Goal: Transaction & Acquisition: Purchase product/service

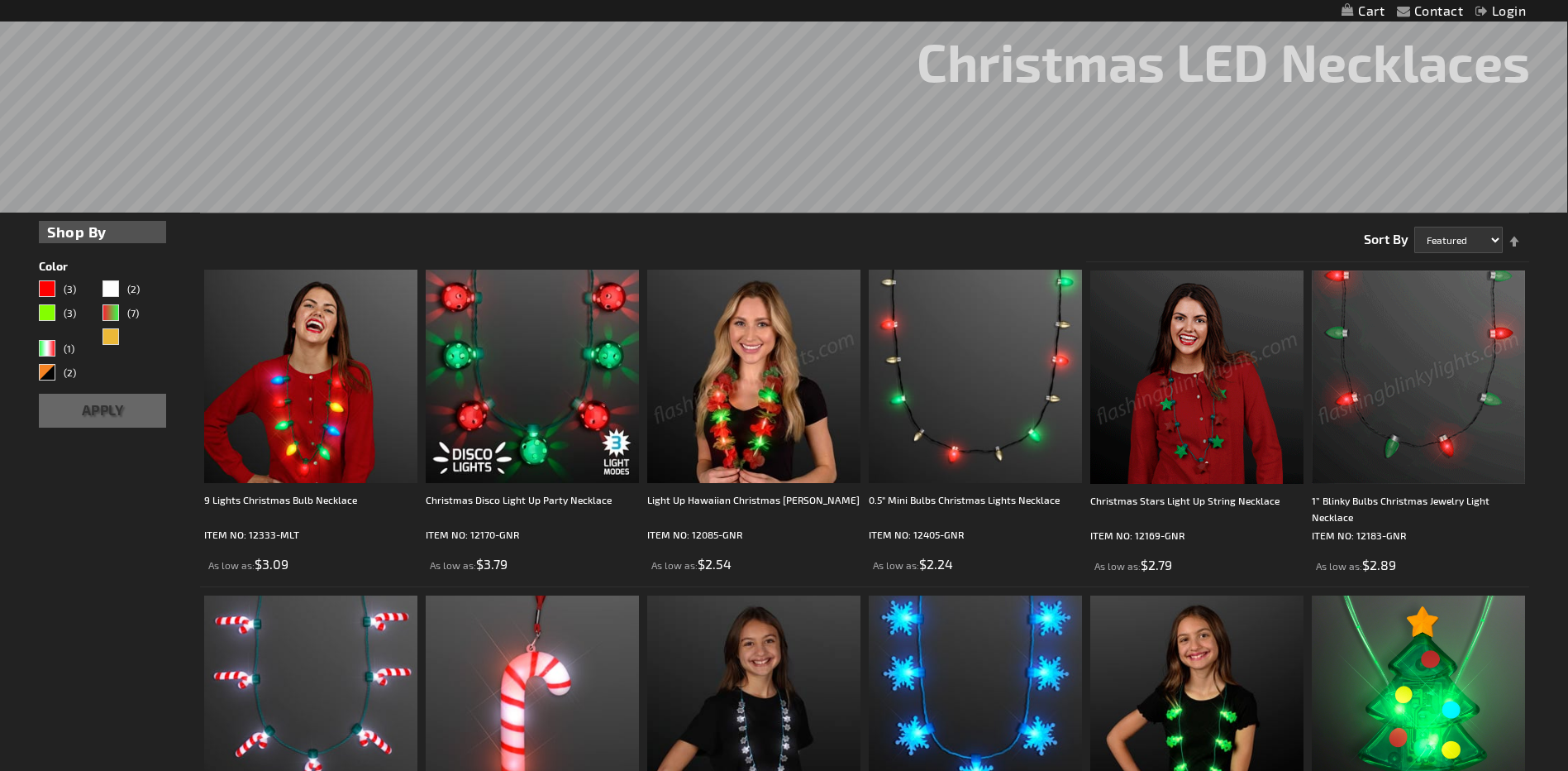
scroll to position [331, 0]
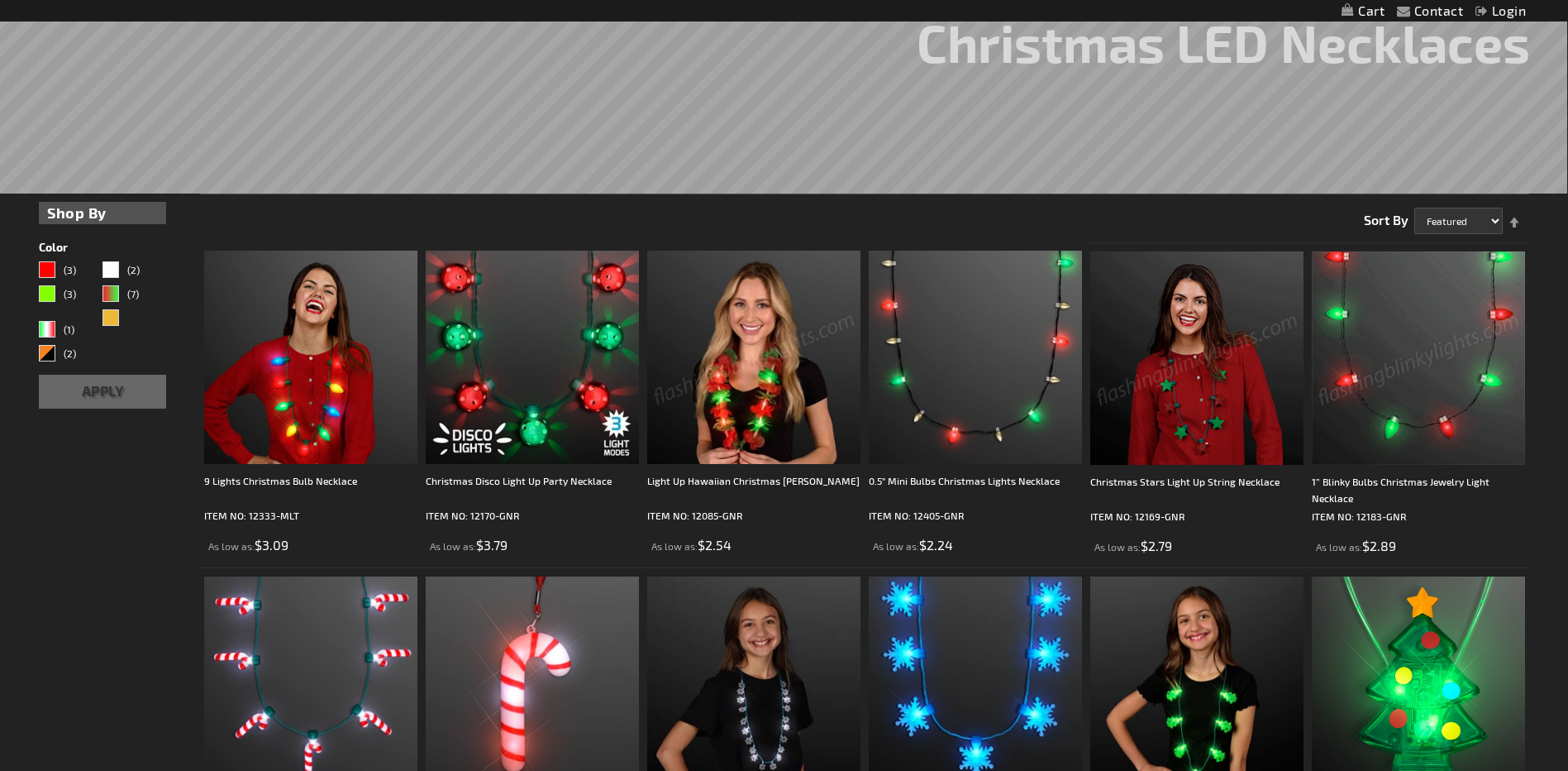
click at [1402, 397] on img at bounding box center [1418, 358] width 213 height 213
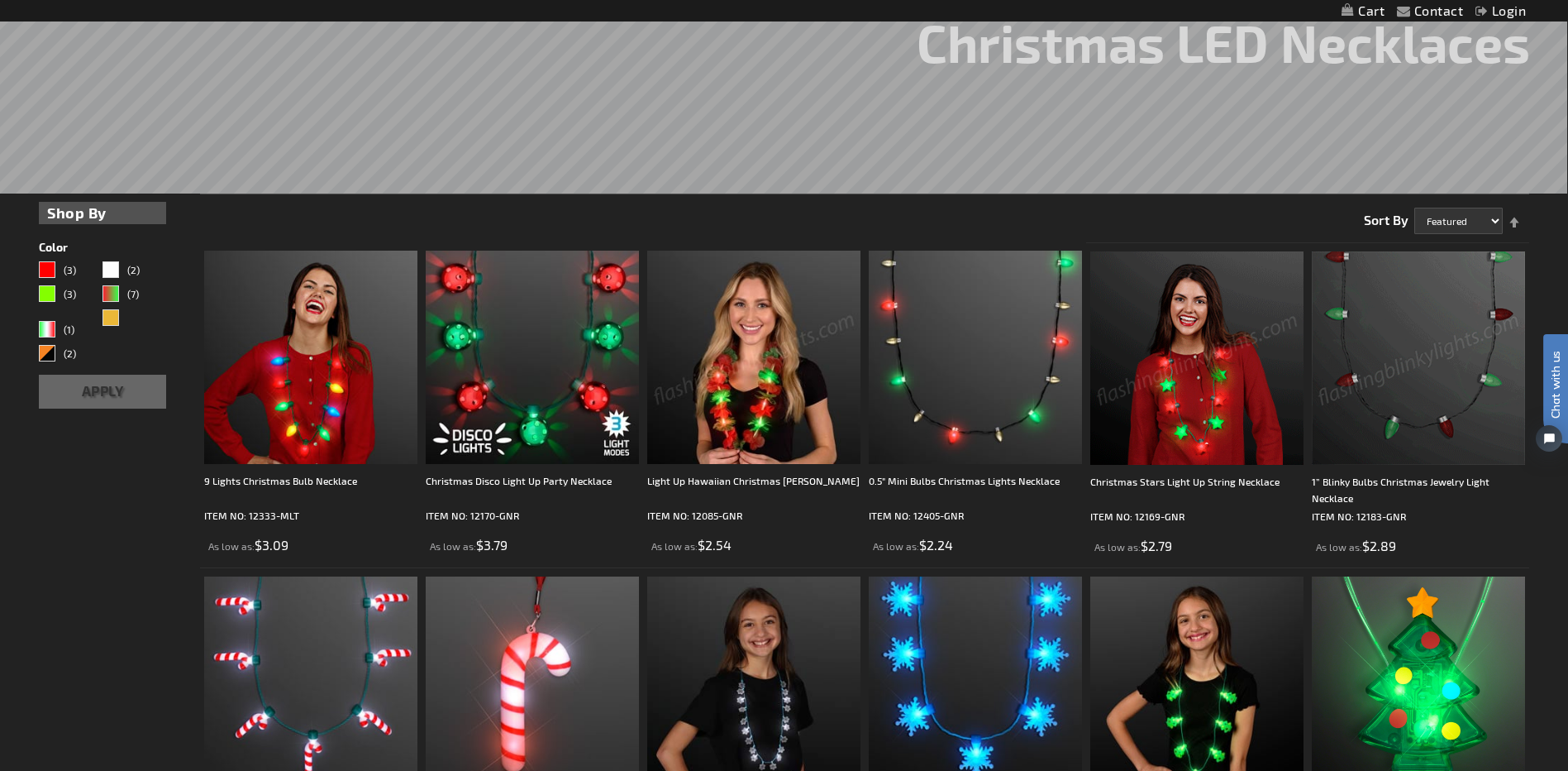
scroll to position [0, 0]
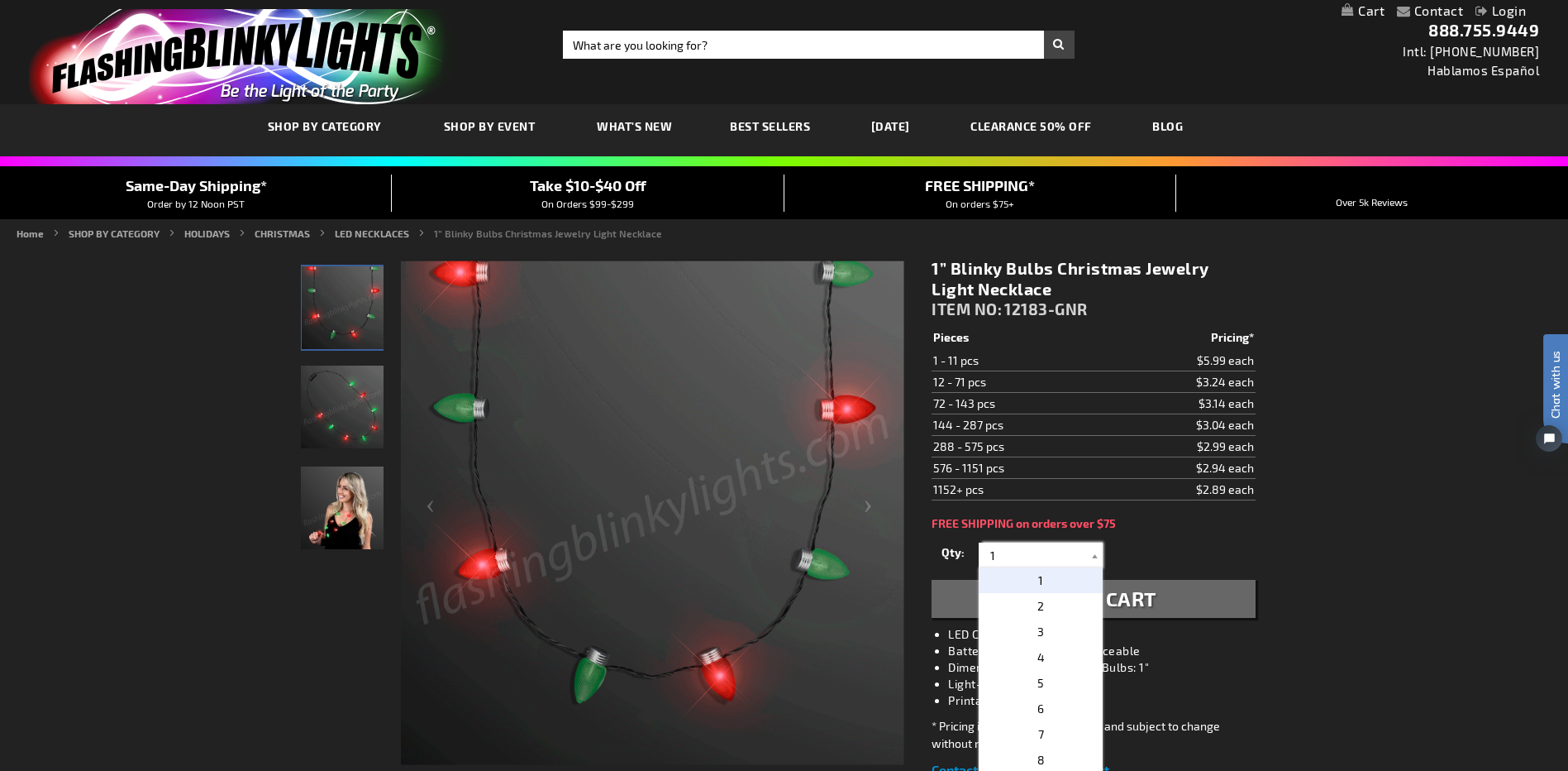
drag, startPoint x: 1038, startPoint y: 555, endPoint x: 908, endPoint y: 548, distance: 130.2
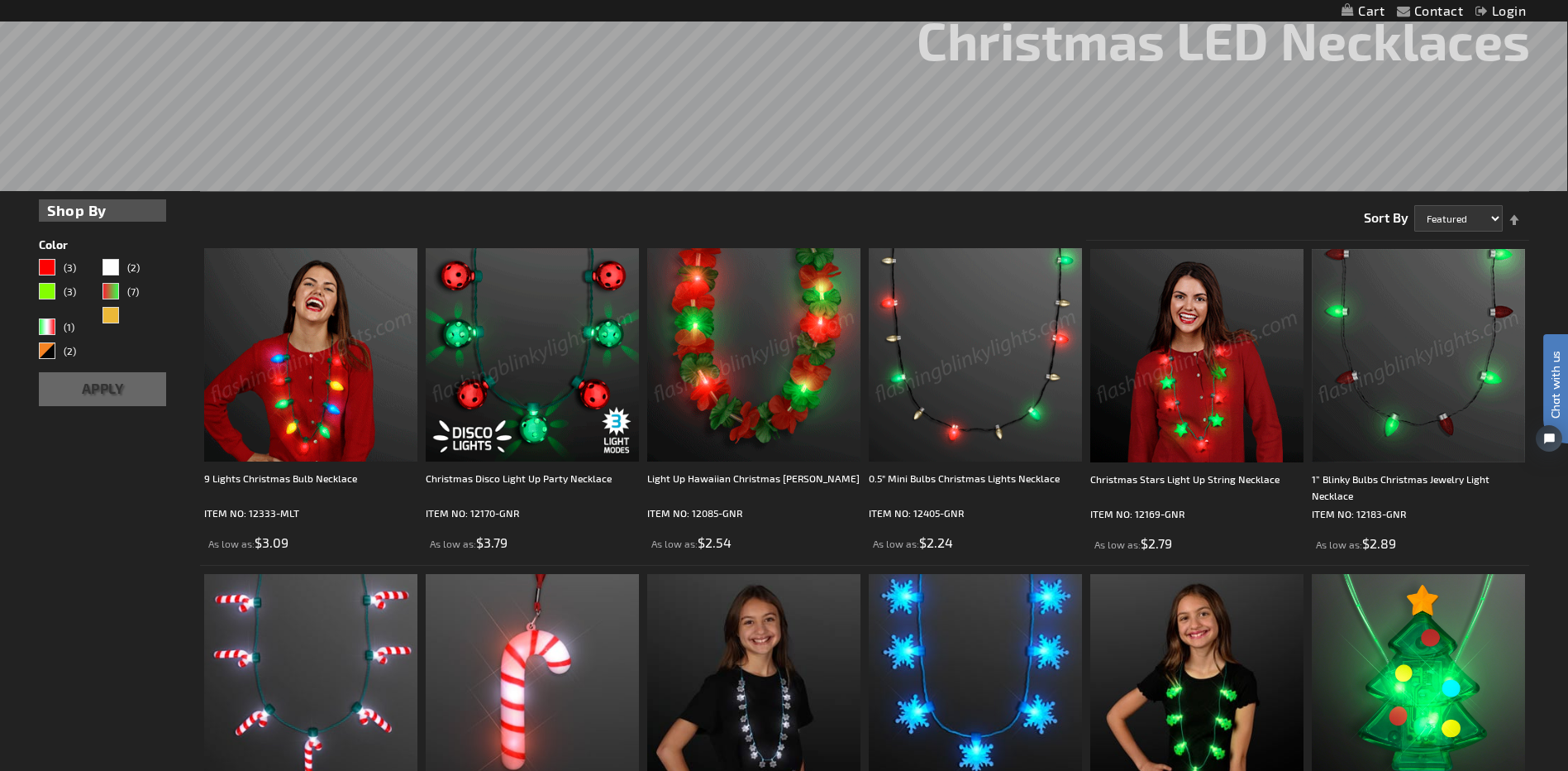
scroll to position [499, 0]
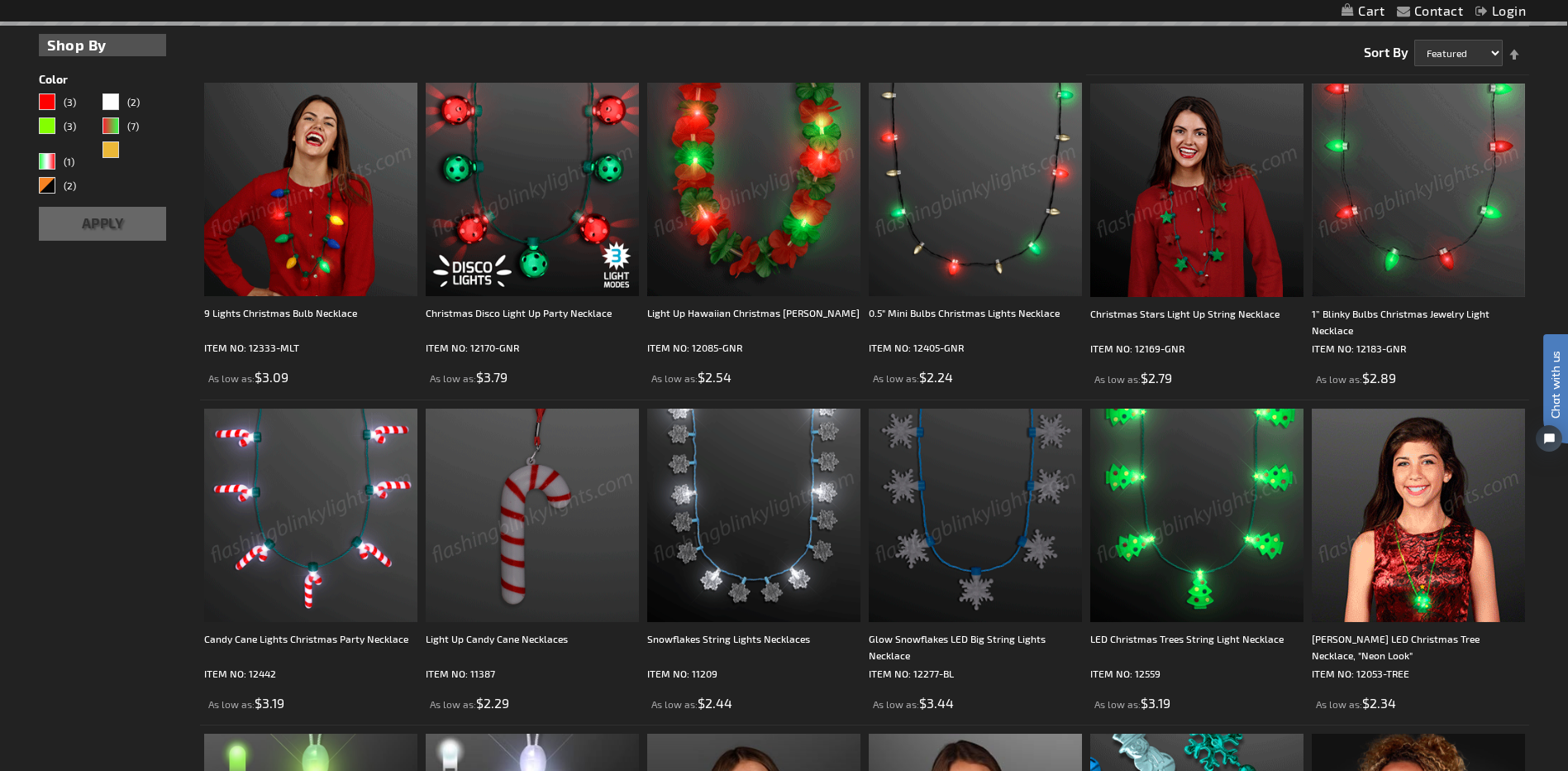
click at [541, 182] on img at bounding box center [531, 189] width 213 height 213
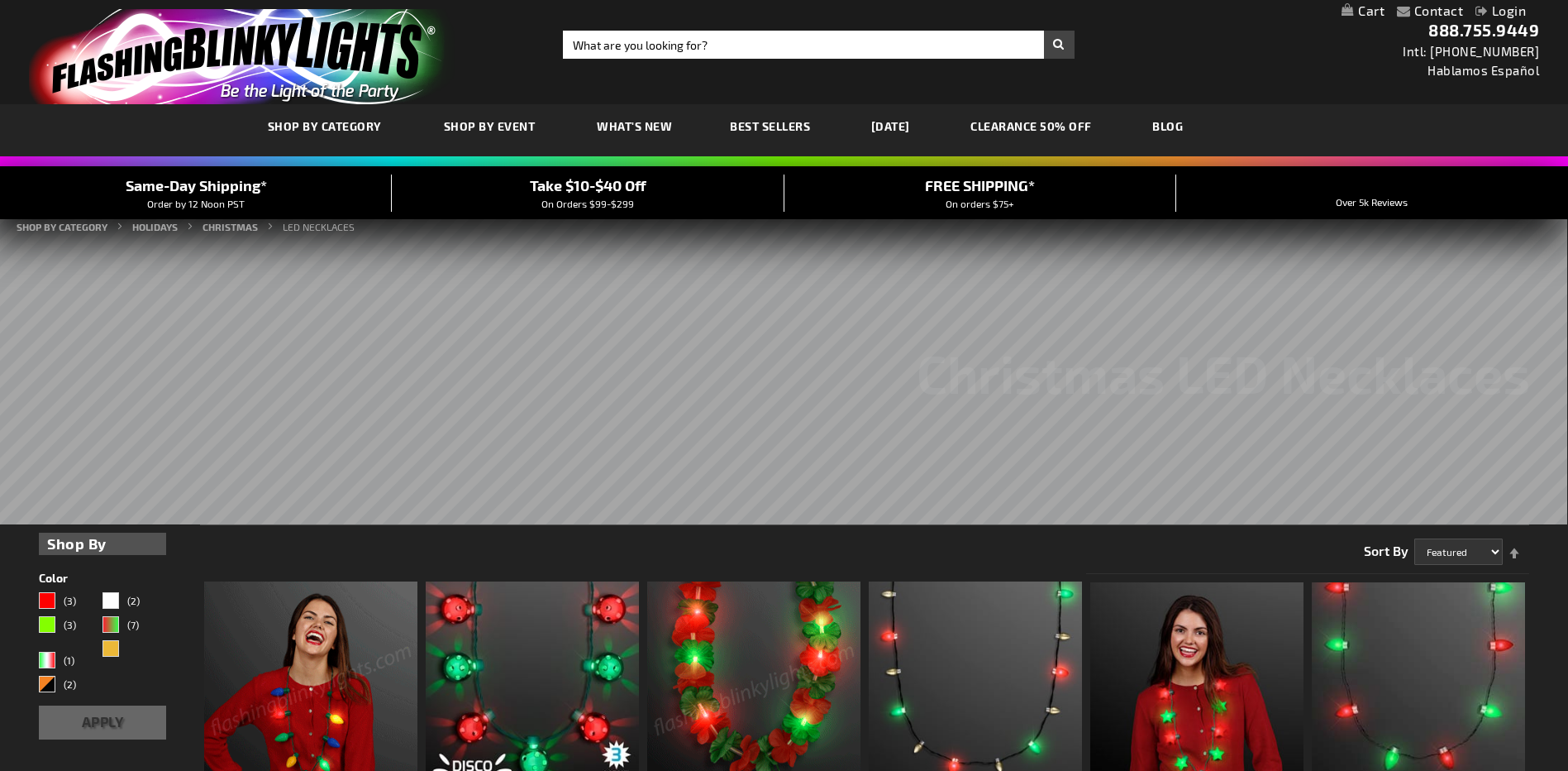
drag, startPoint x: 0, startPoint y: 0, endPoint x: 304, endPoint y: 208, distance: 368.3
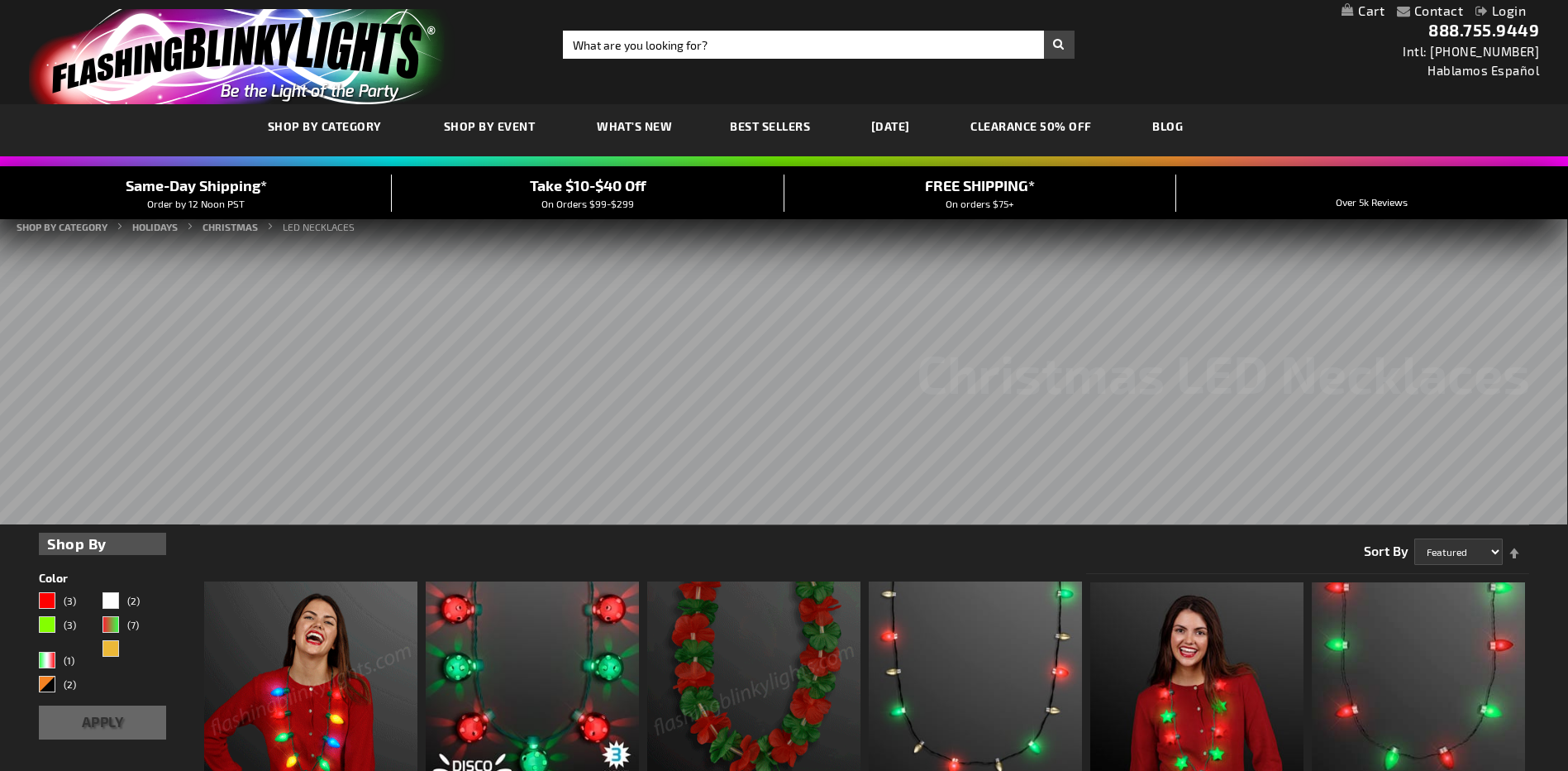
click at [297, 581] on img at bounding box center [310, 687] width 213 height 213
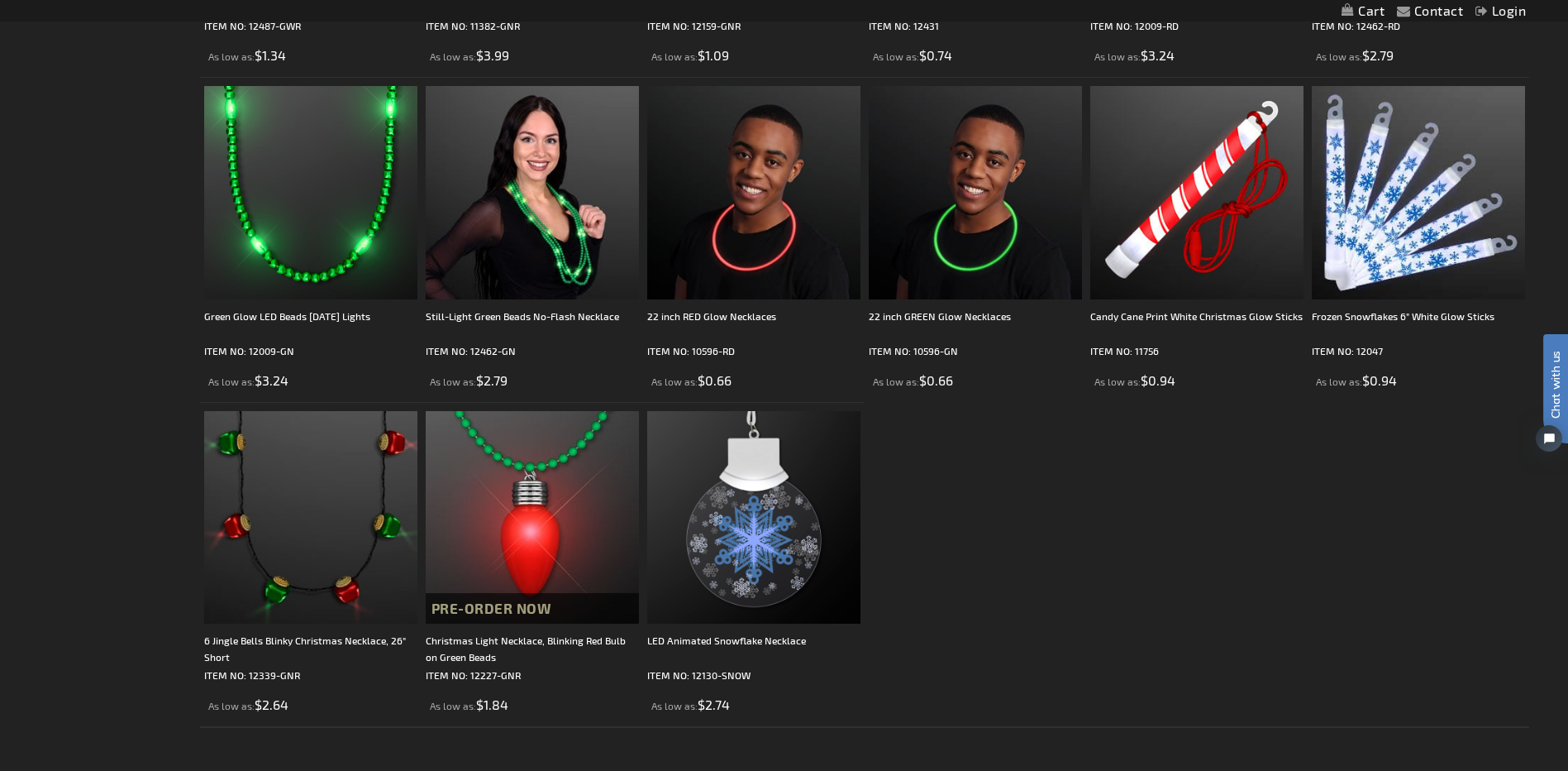
scroll to position [1824, 0]
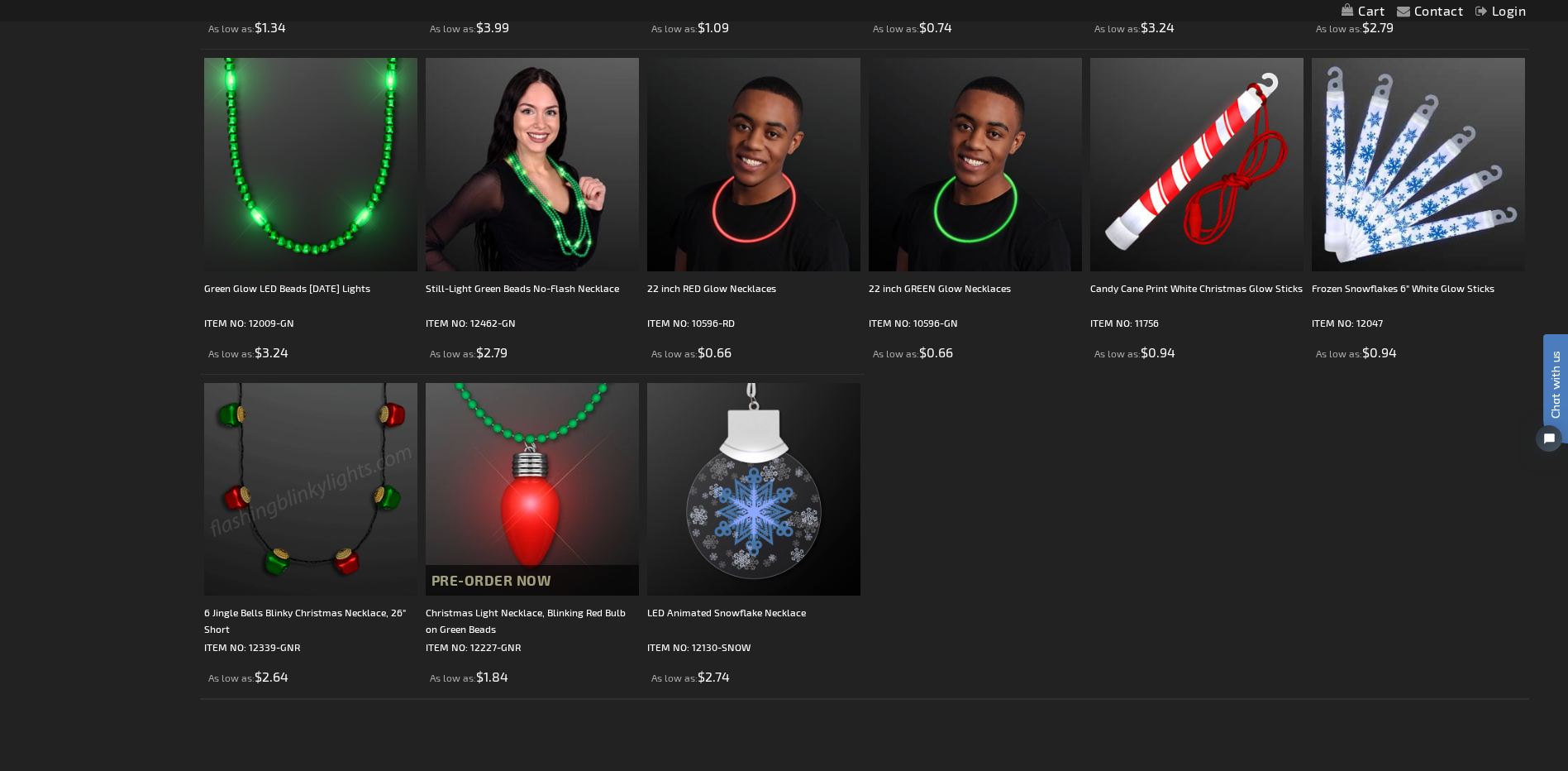
click at [276, 459] on img at bounding box center [310, 489] width 213 height 213
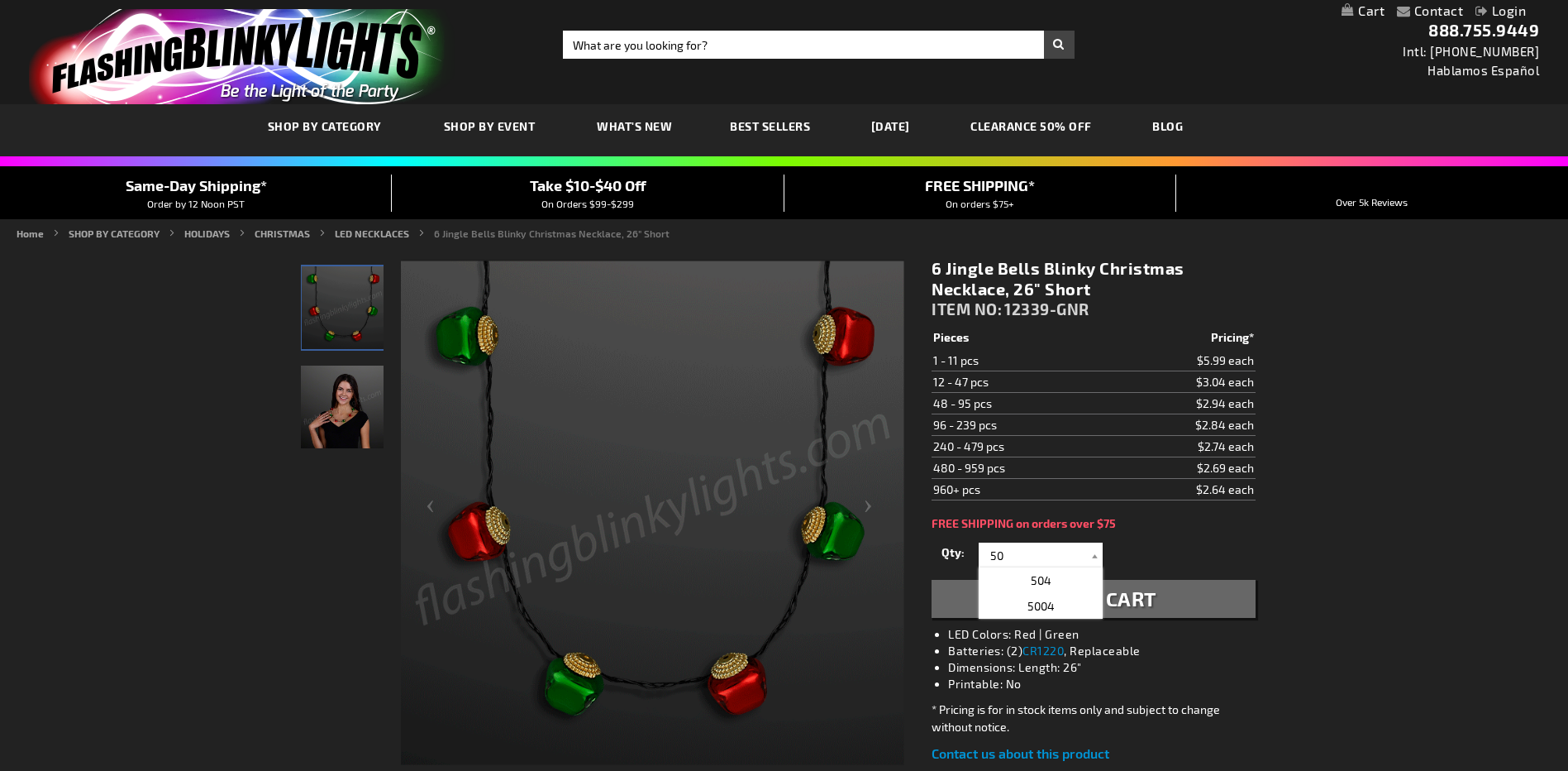
type input "50"
click at [1147, 596] on span "Add to Cart" at bounding box center [1093, 599] width 125 height 24
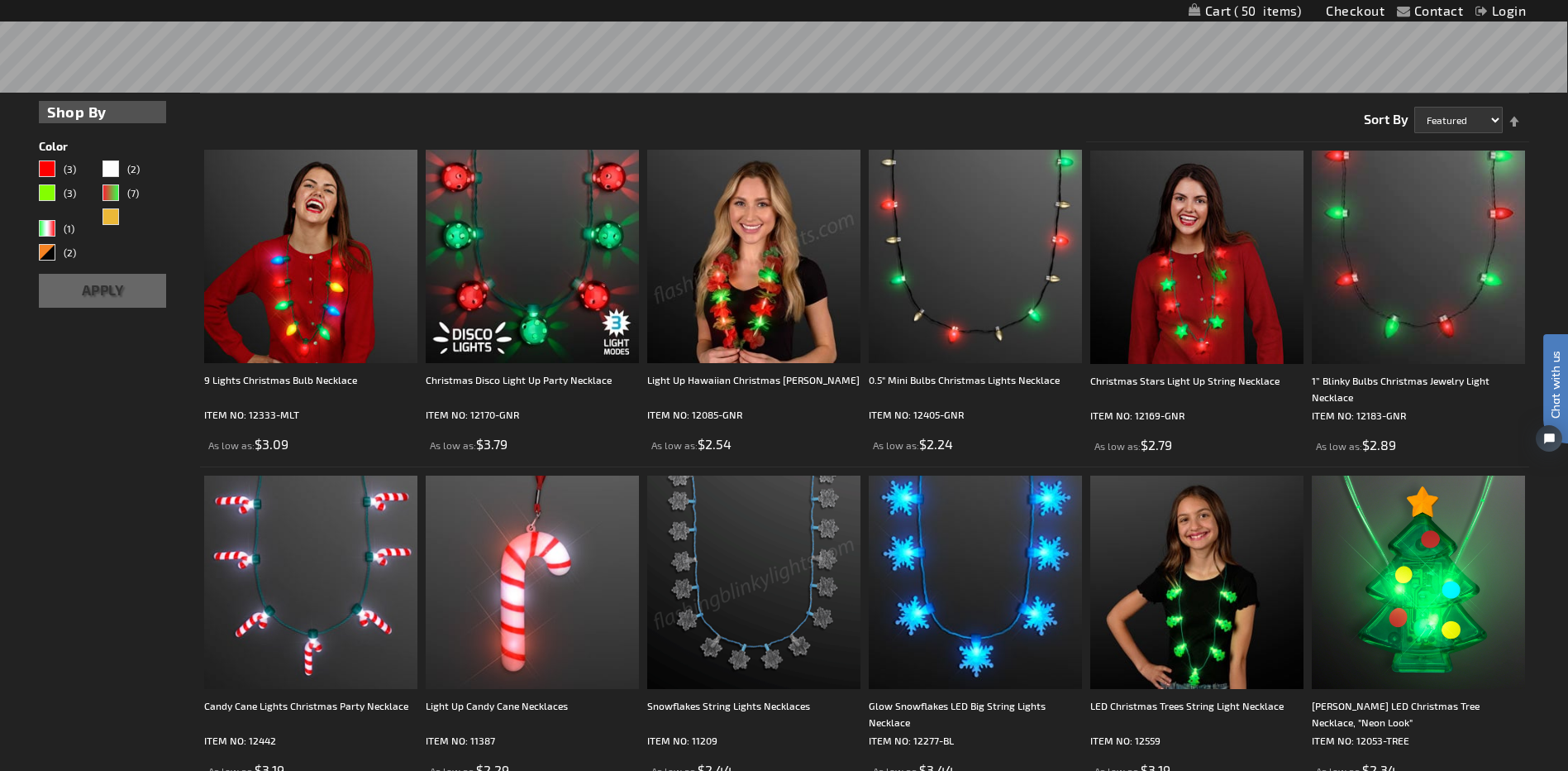
scroll to position [417, 0]
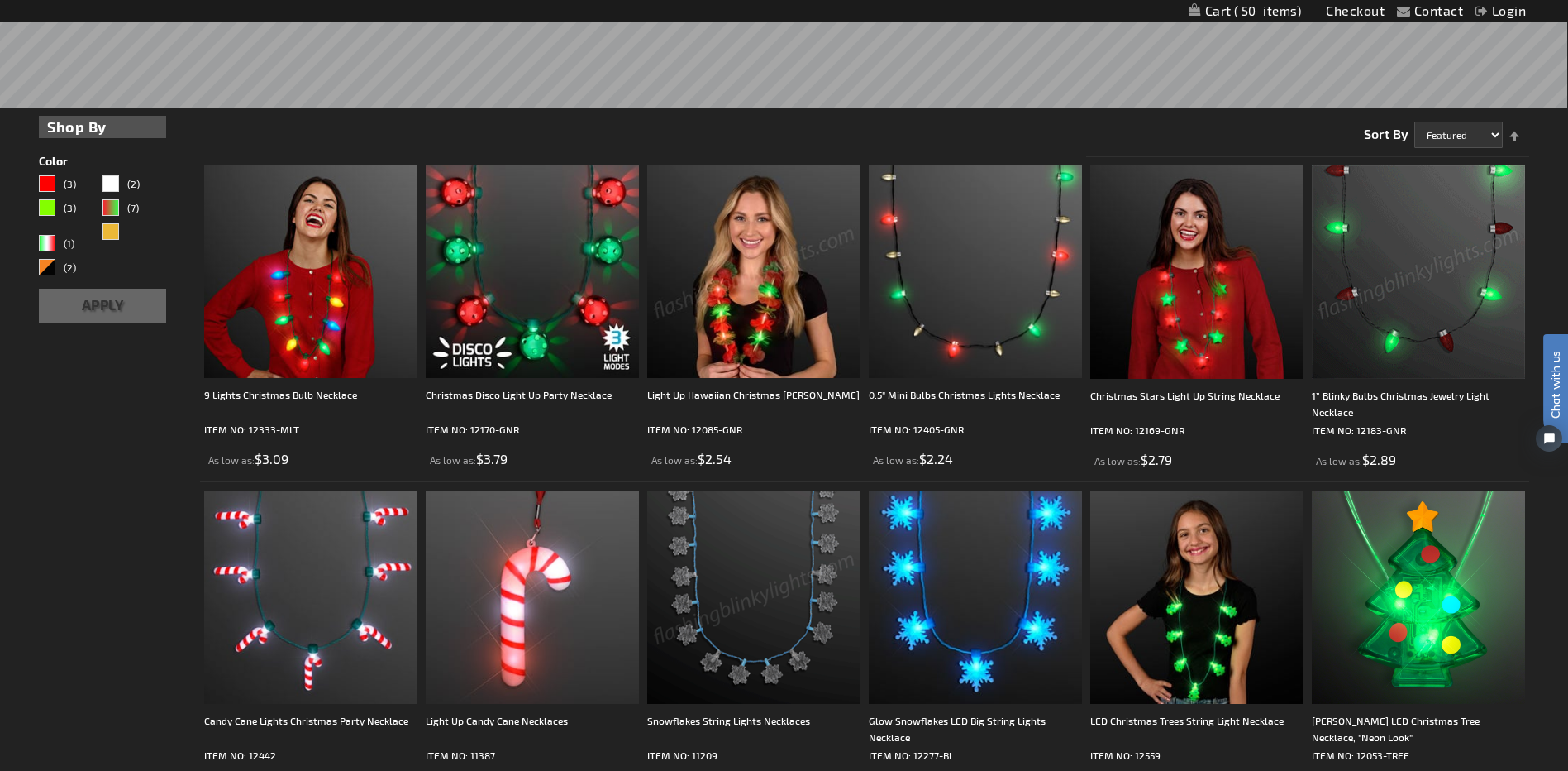
click at [1435, 275] on img at bounding box center [1418, 272] width 213 height 213
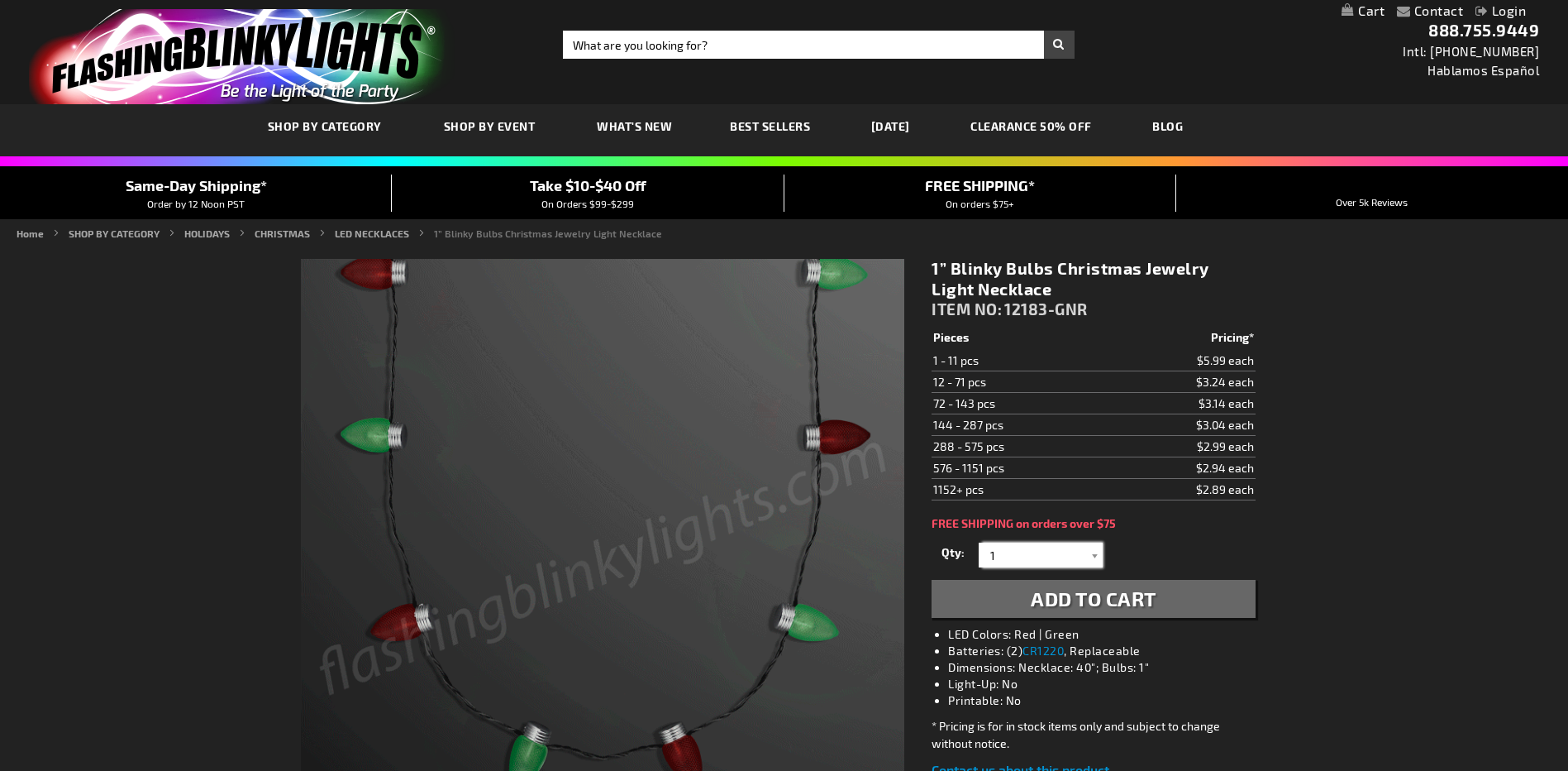
click at [961, 552] on div "Qty 1 2 3 4 5 6 7 8 9 10 11 12 24 36 48 60 72 84 96 108 120 132 144 156 168" at bounding box center [1093, 555] width 324 height 33
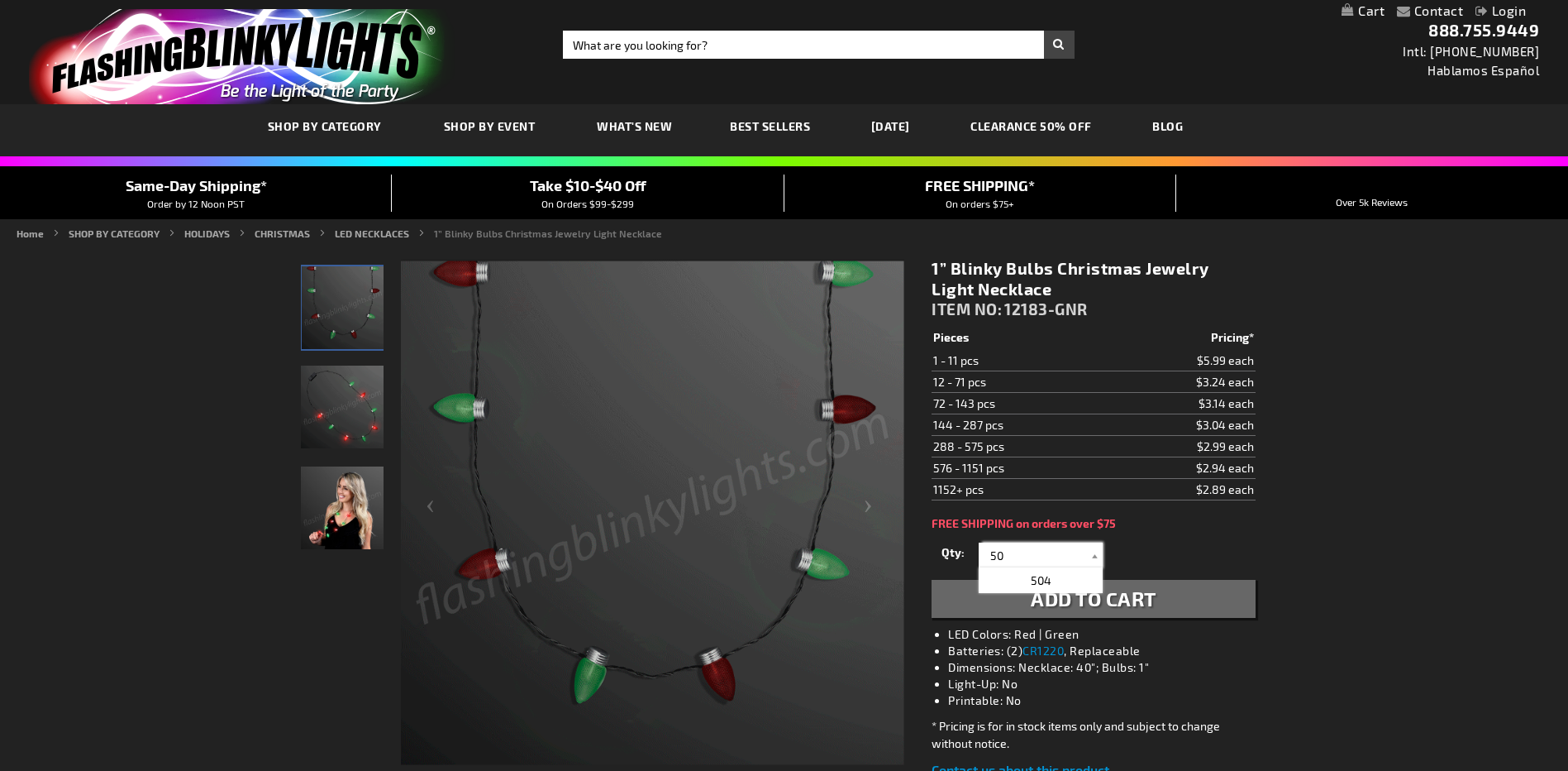
type input "50"
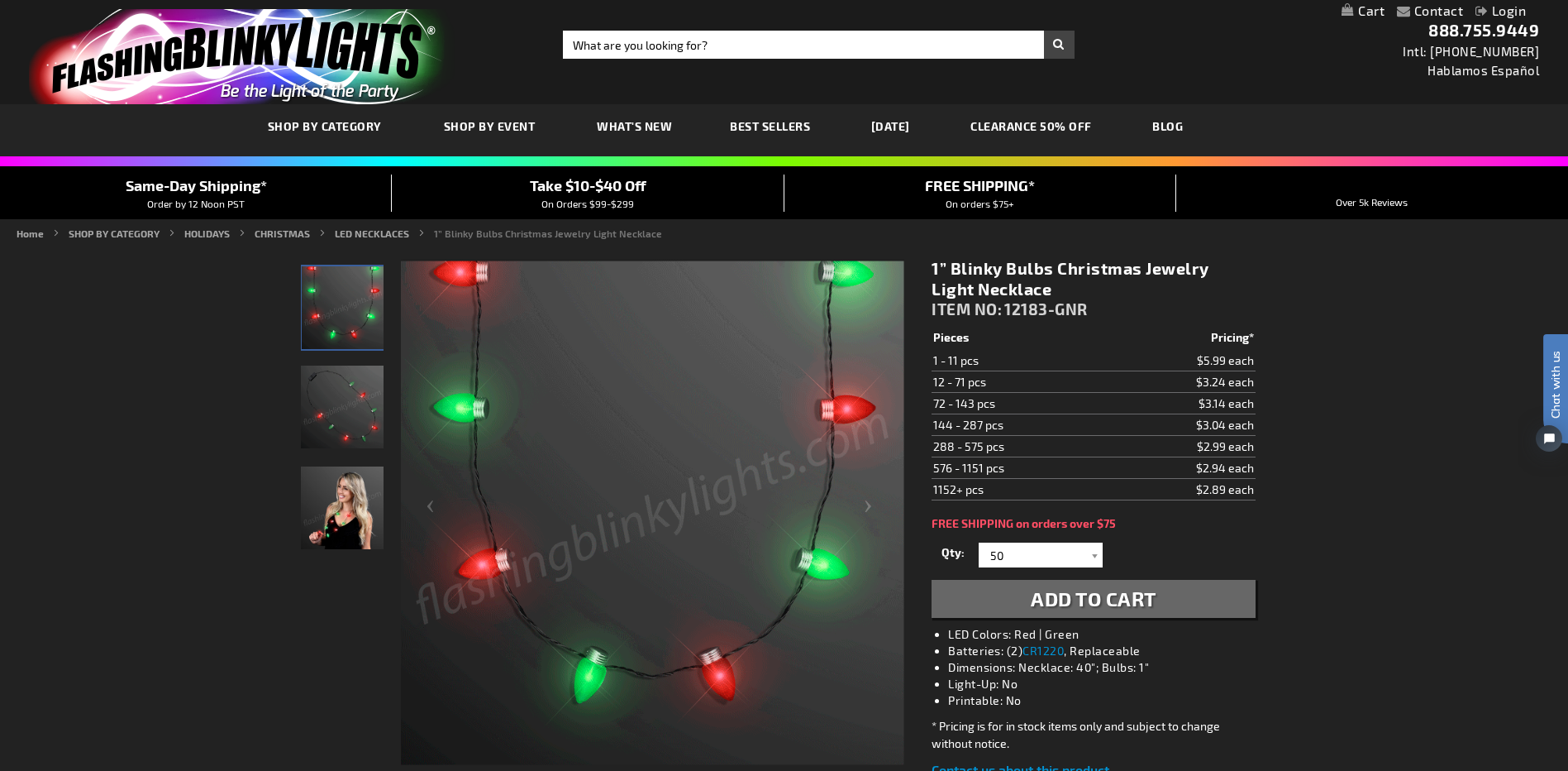
click at [1125, 601] on span "Add to Cart" at bounding box center [1093, 599] width 125 height 24
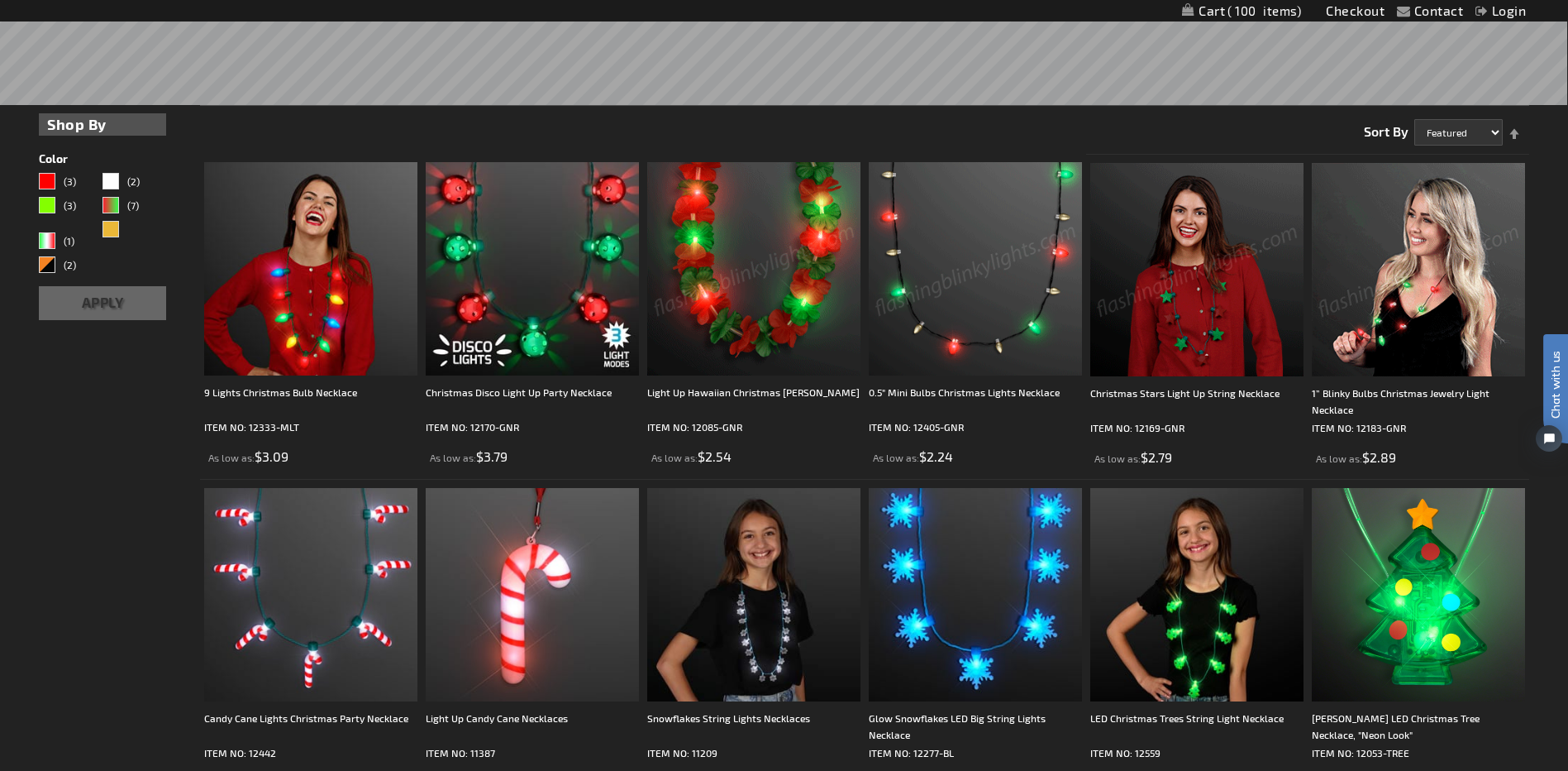
click at [1205, 287] on img at bounding box center [1196, 269] width 213 height 213
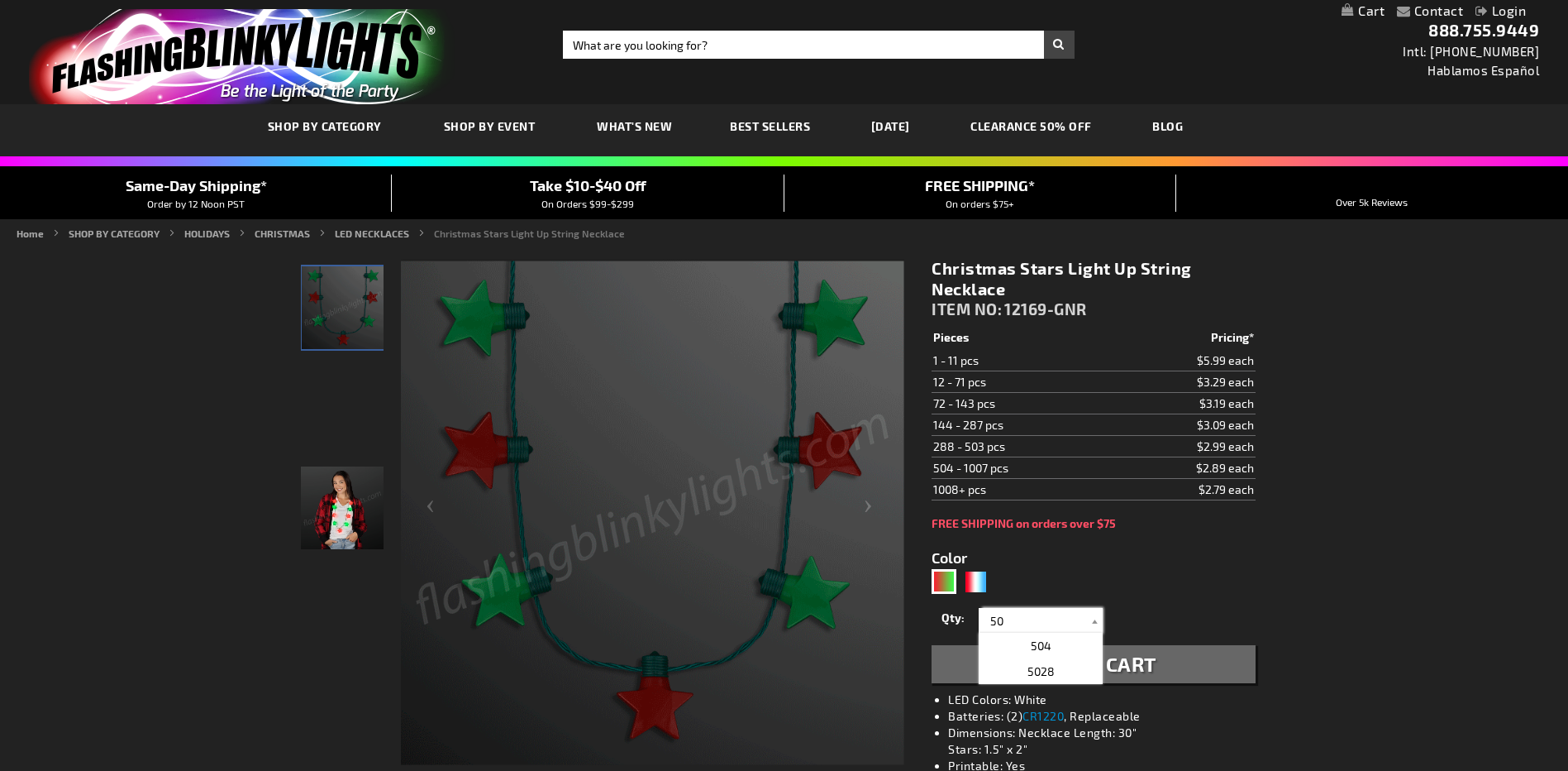
type input "50"
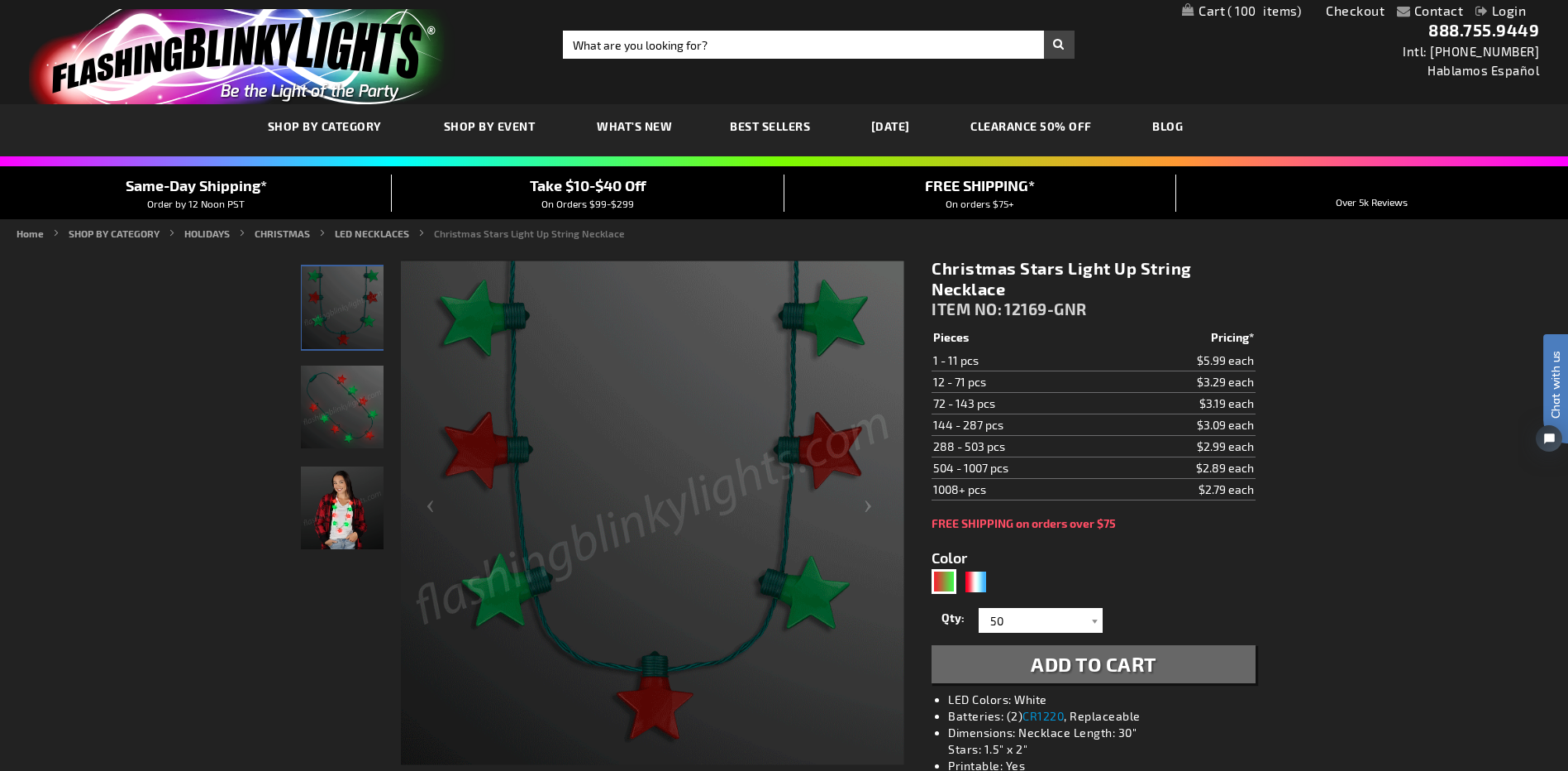
click at [1073, 670] on span "Add to Cart" at bounding box center [1093, 664] width 125 height 24
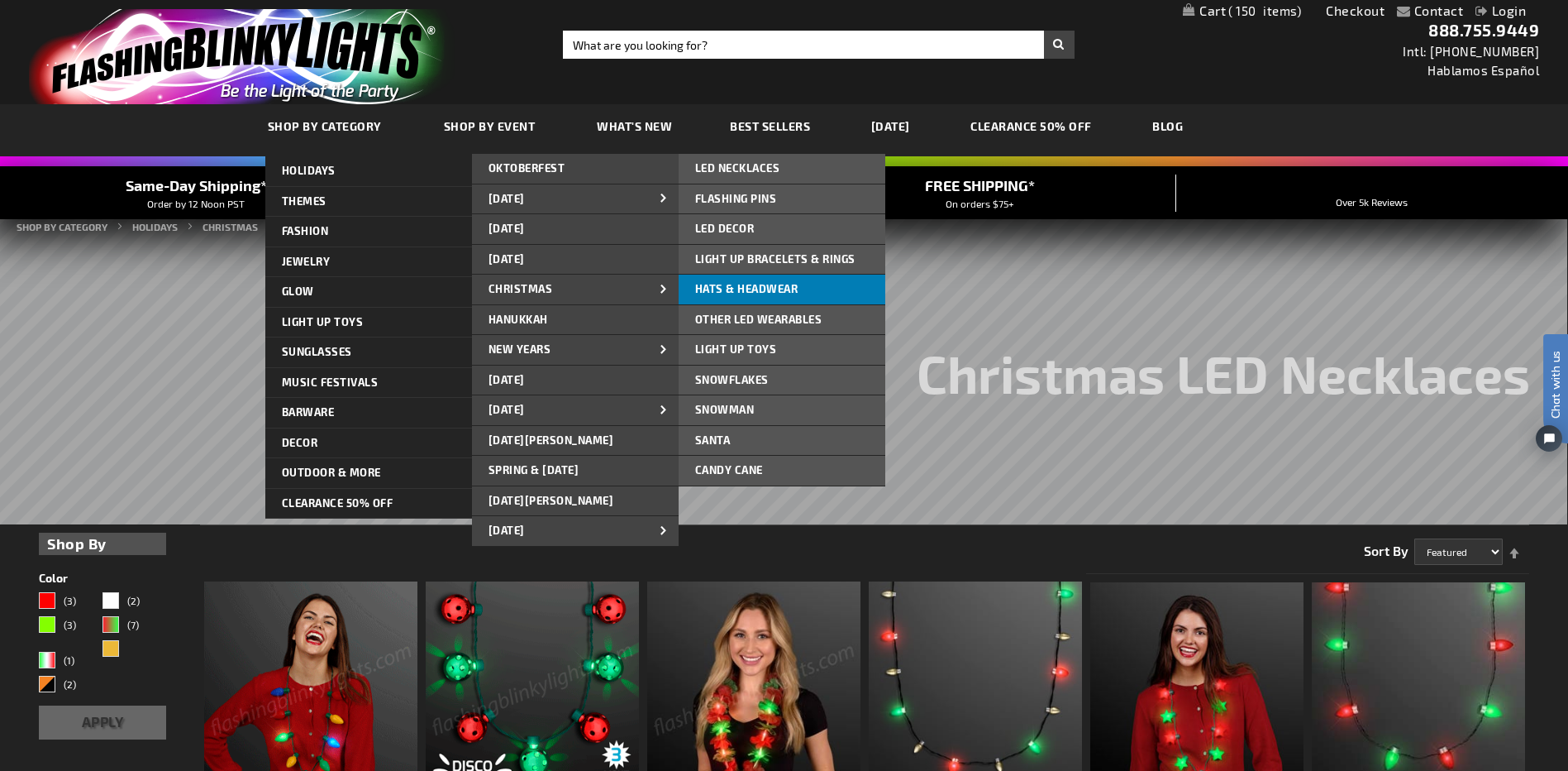
click at [755, 287] on span "Hats & Headwear" at bounding box center [746, 288] width 103 height 13
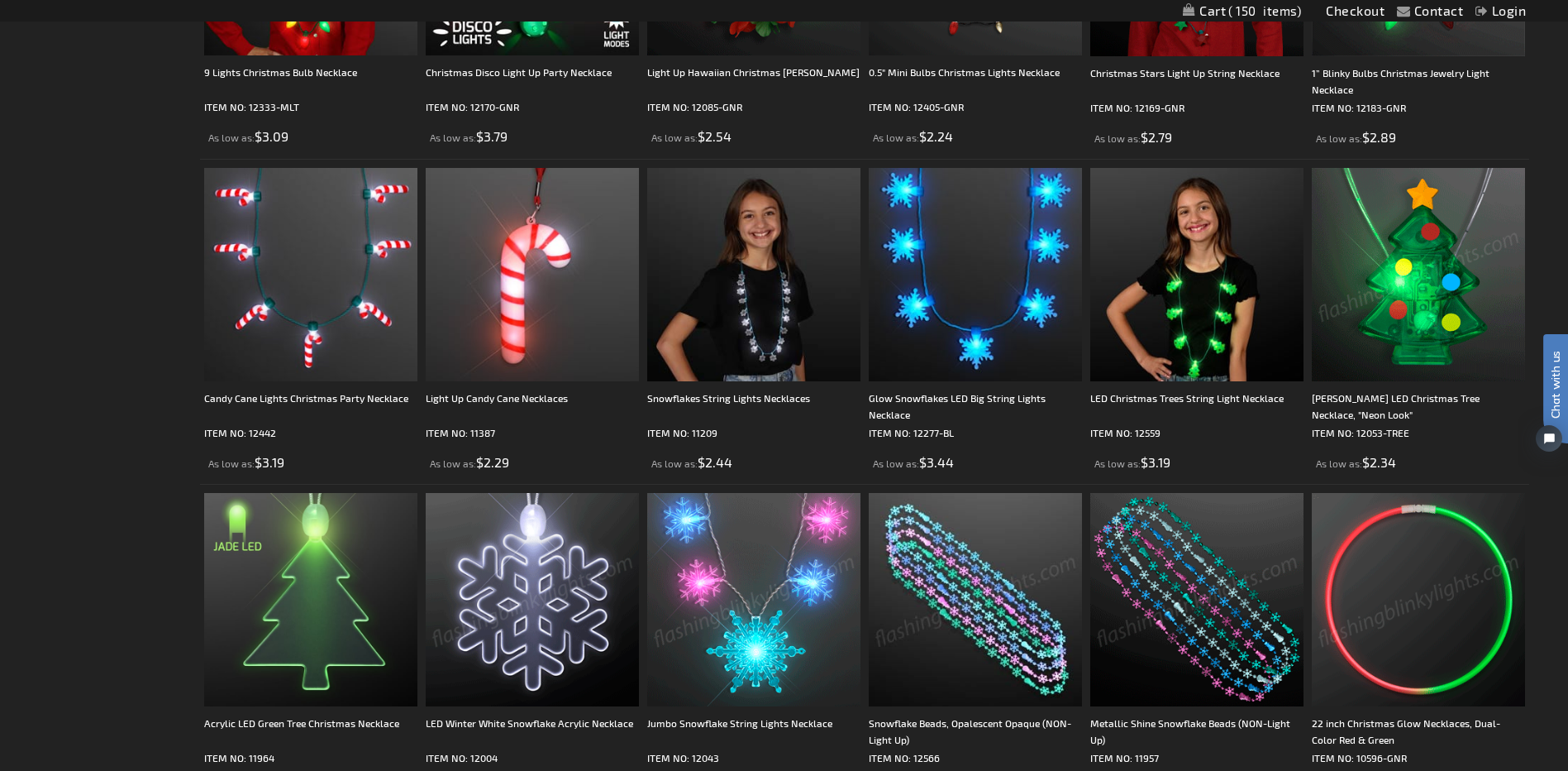
scroll to position [579, 0]
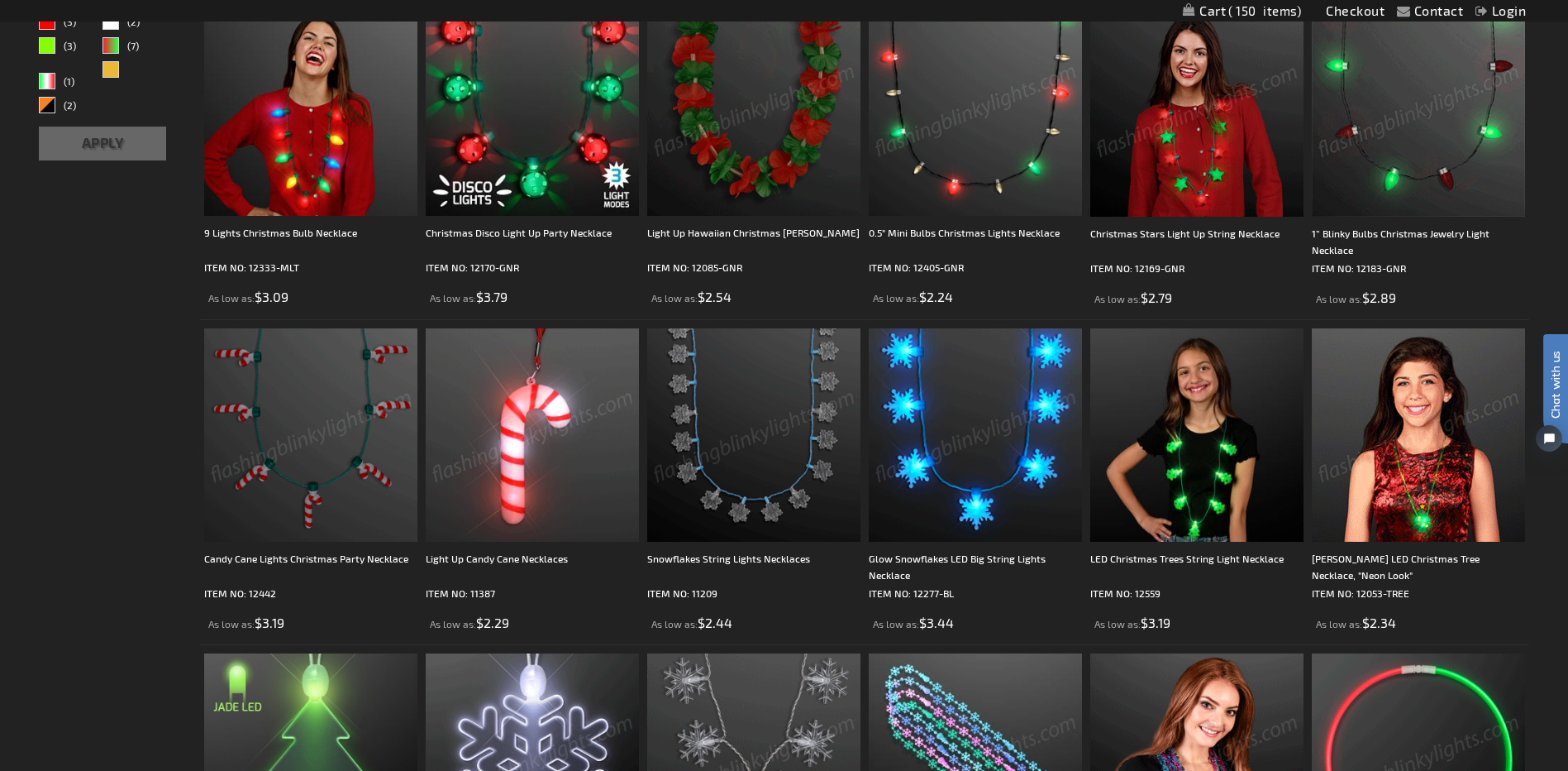
click at [321, 432] on img at bounding box center [310, 434] width 213 height 213
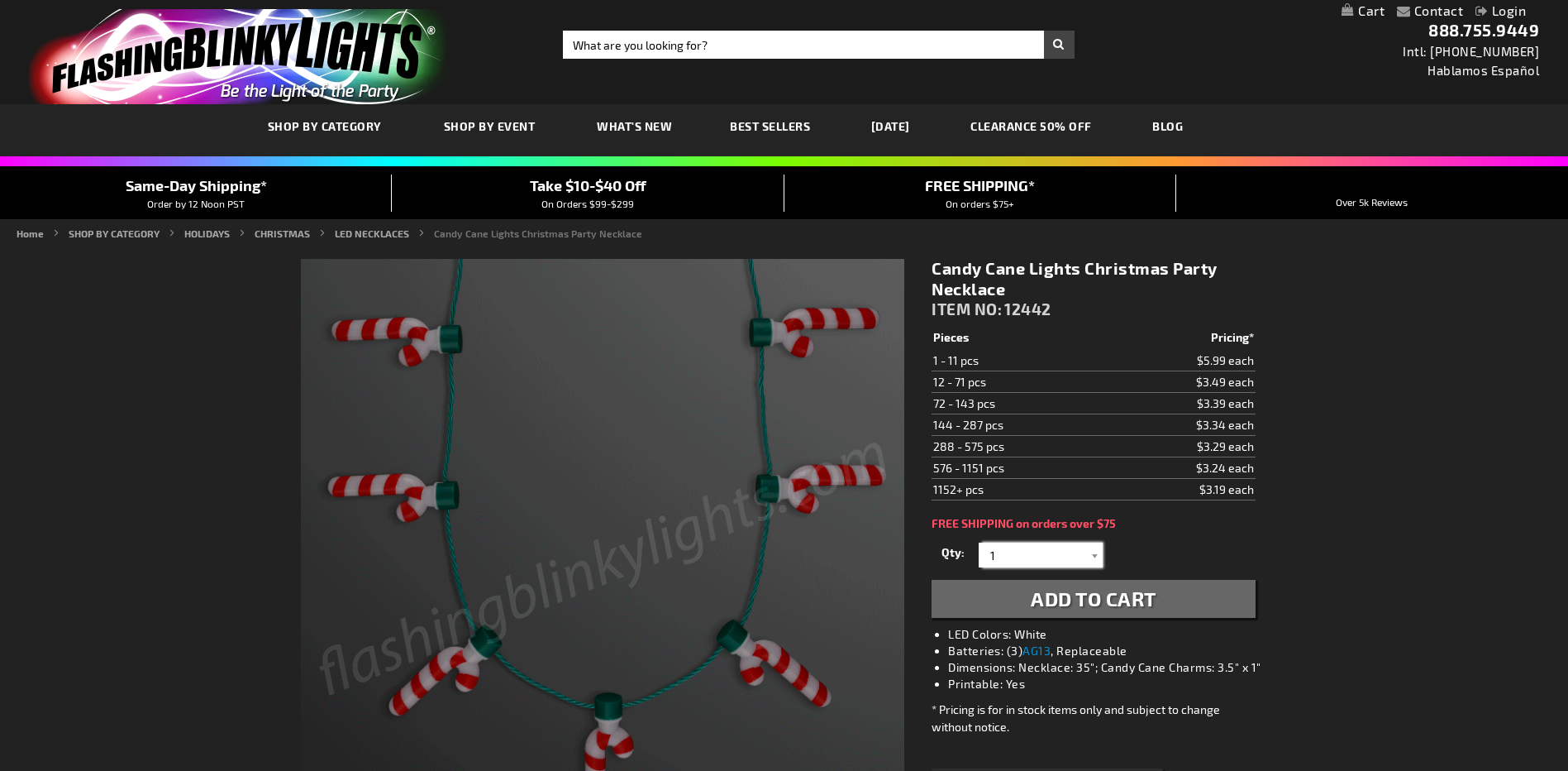
click at [1046, 556] on input "1" at bounding box center [1043, 554] width 120 height 25
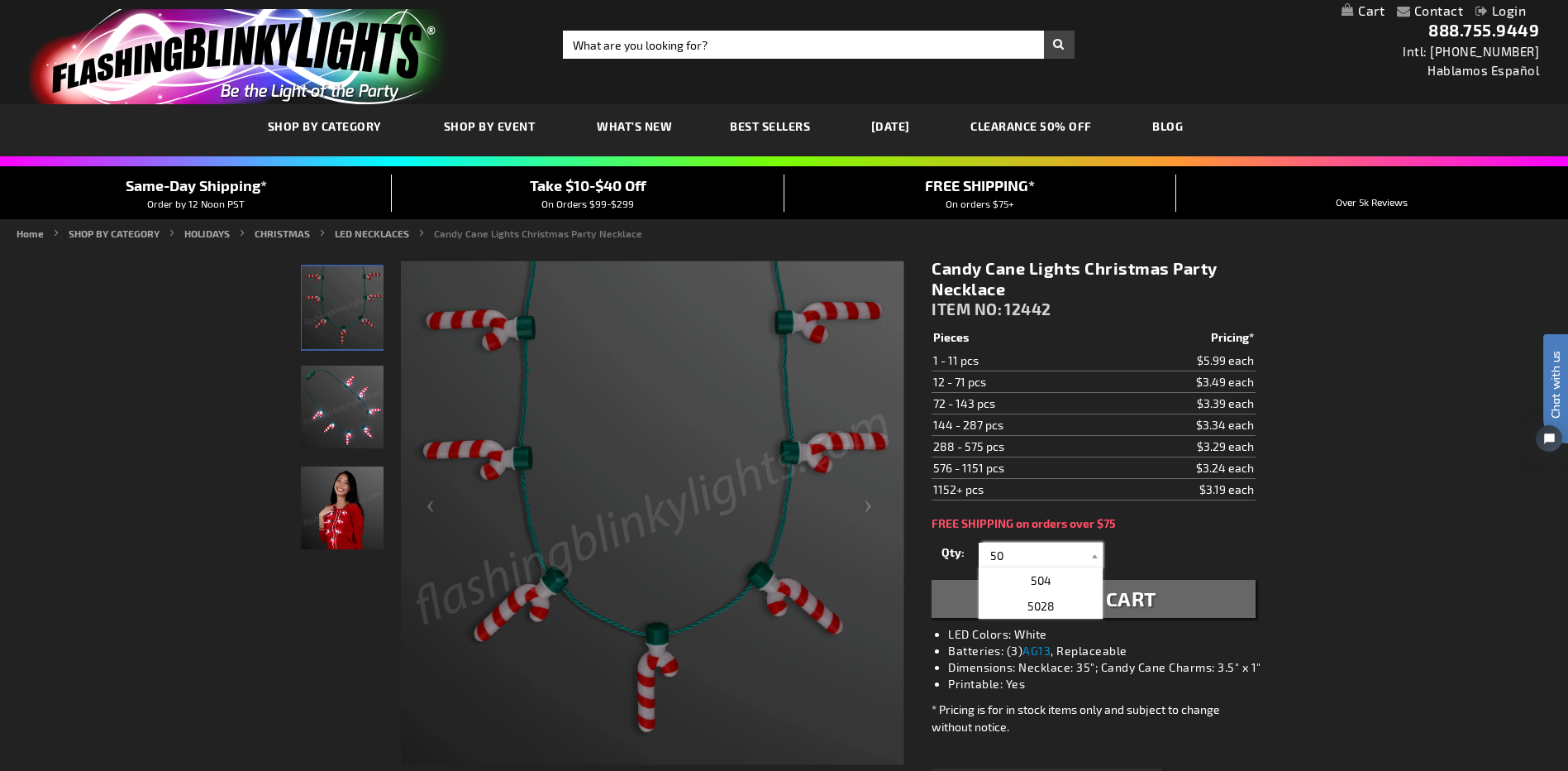
type input "50"
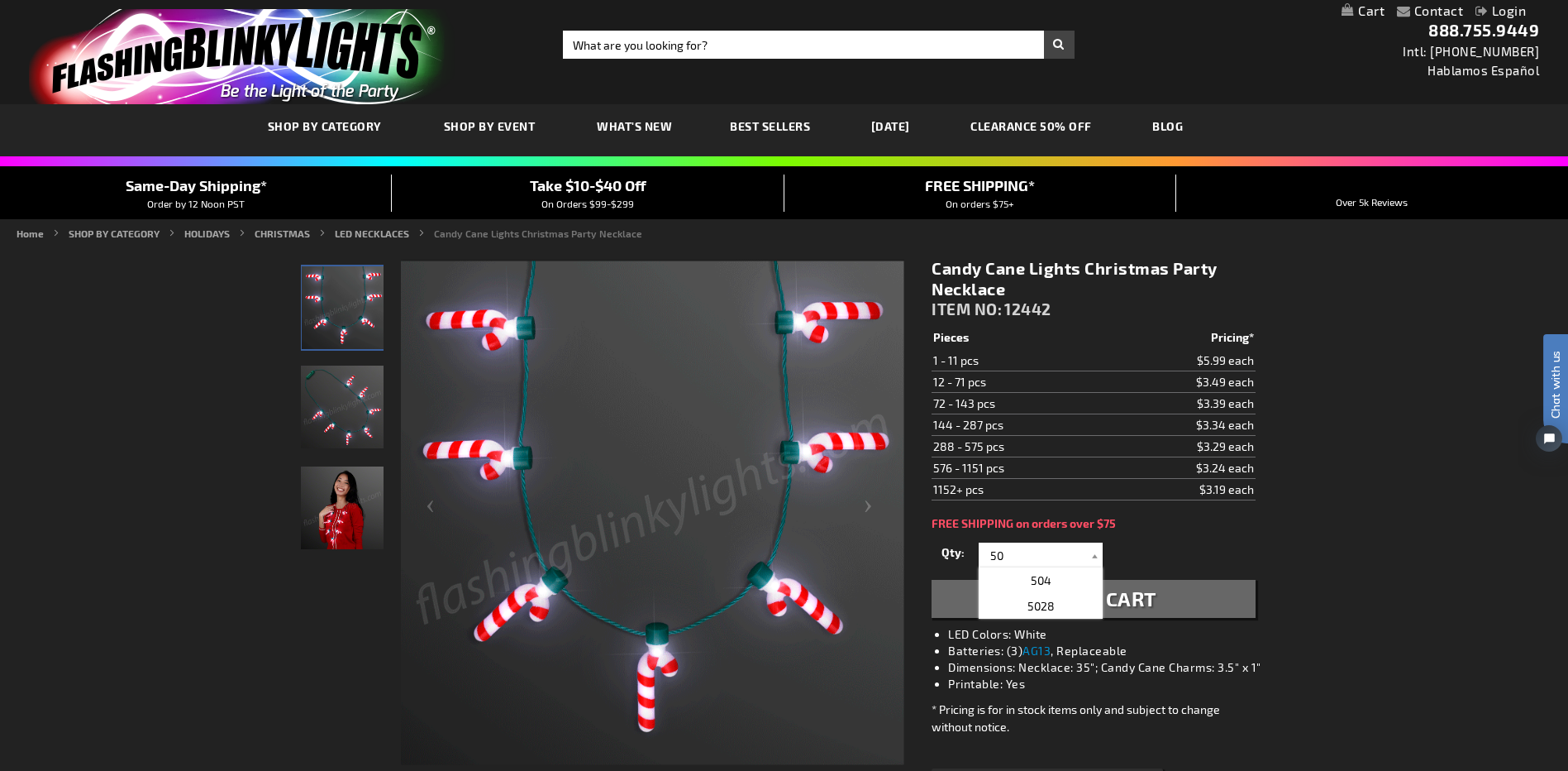
click at [1132, 603] on span "Add to Cart" at bounding box center [1093, 599] width 125 height 24
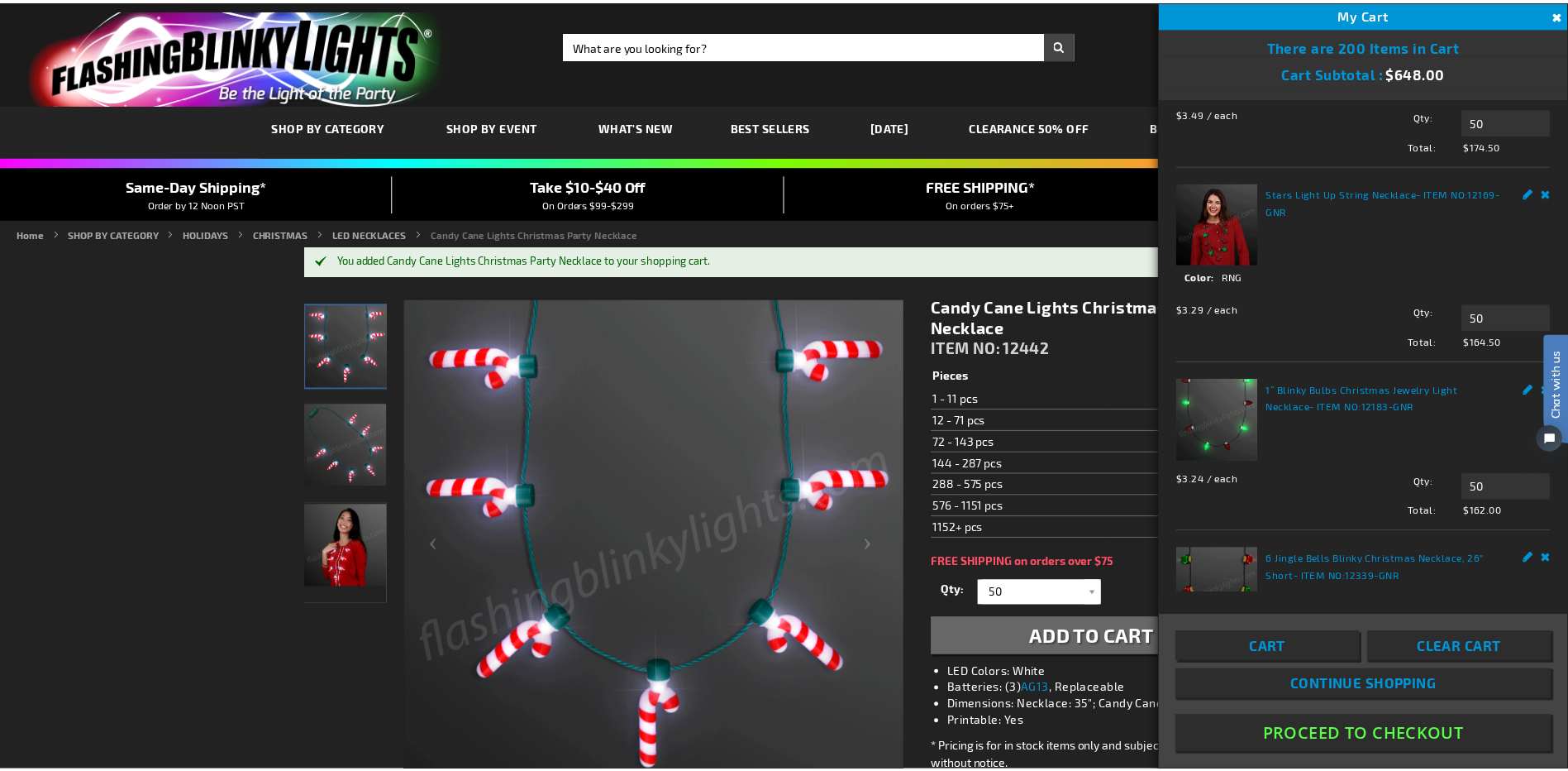
scroll to position [218, 0]
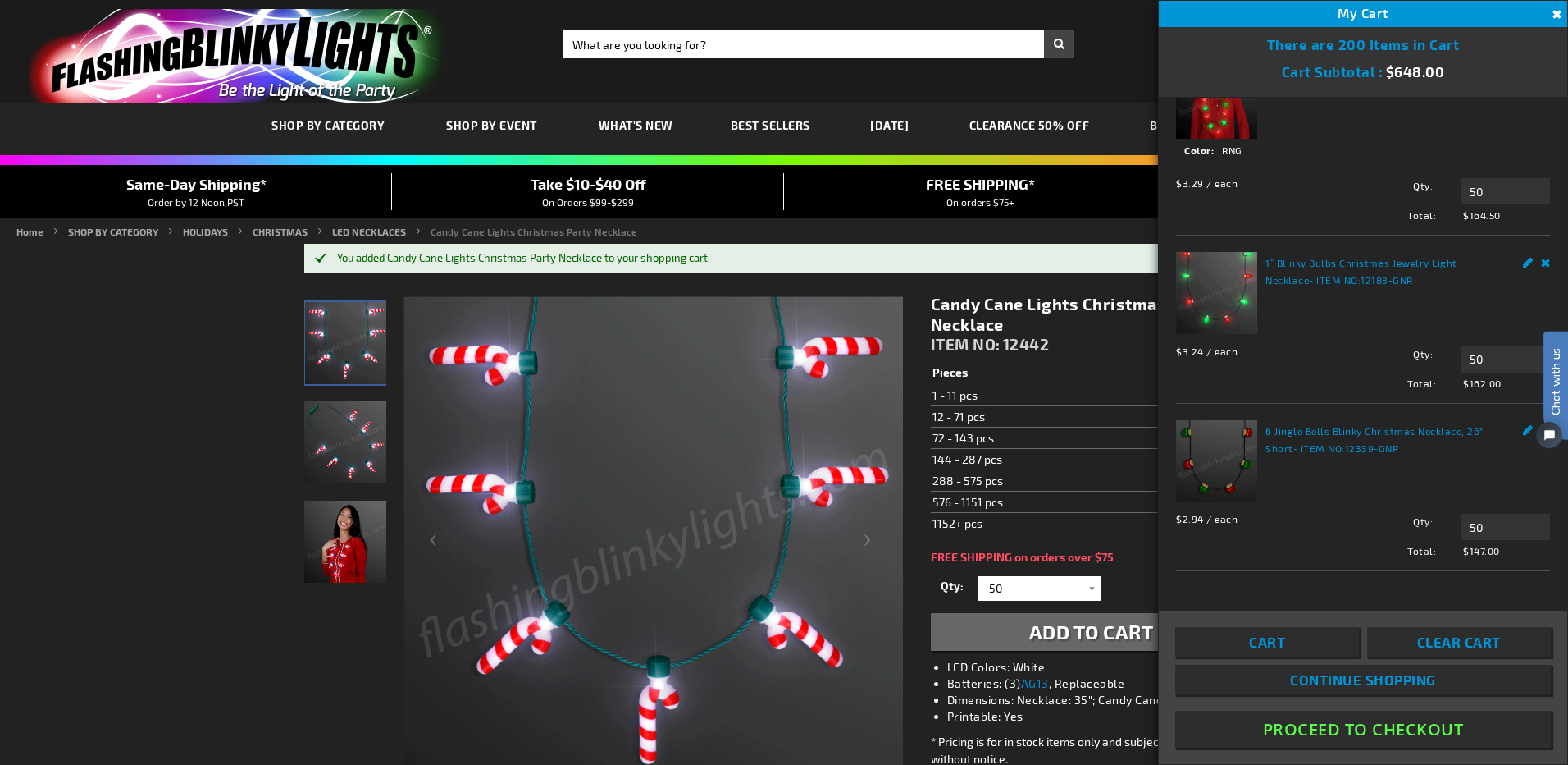
click at [1342, 735] on button "Proceed To Checkout" at bounding box center [1363, 729] width 375 height 37
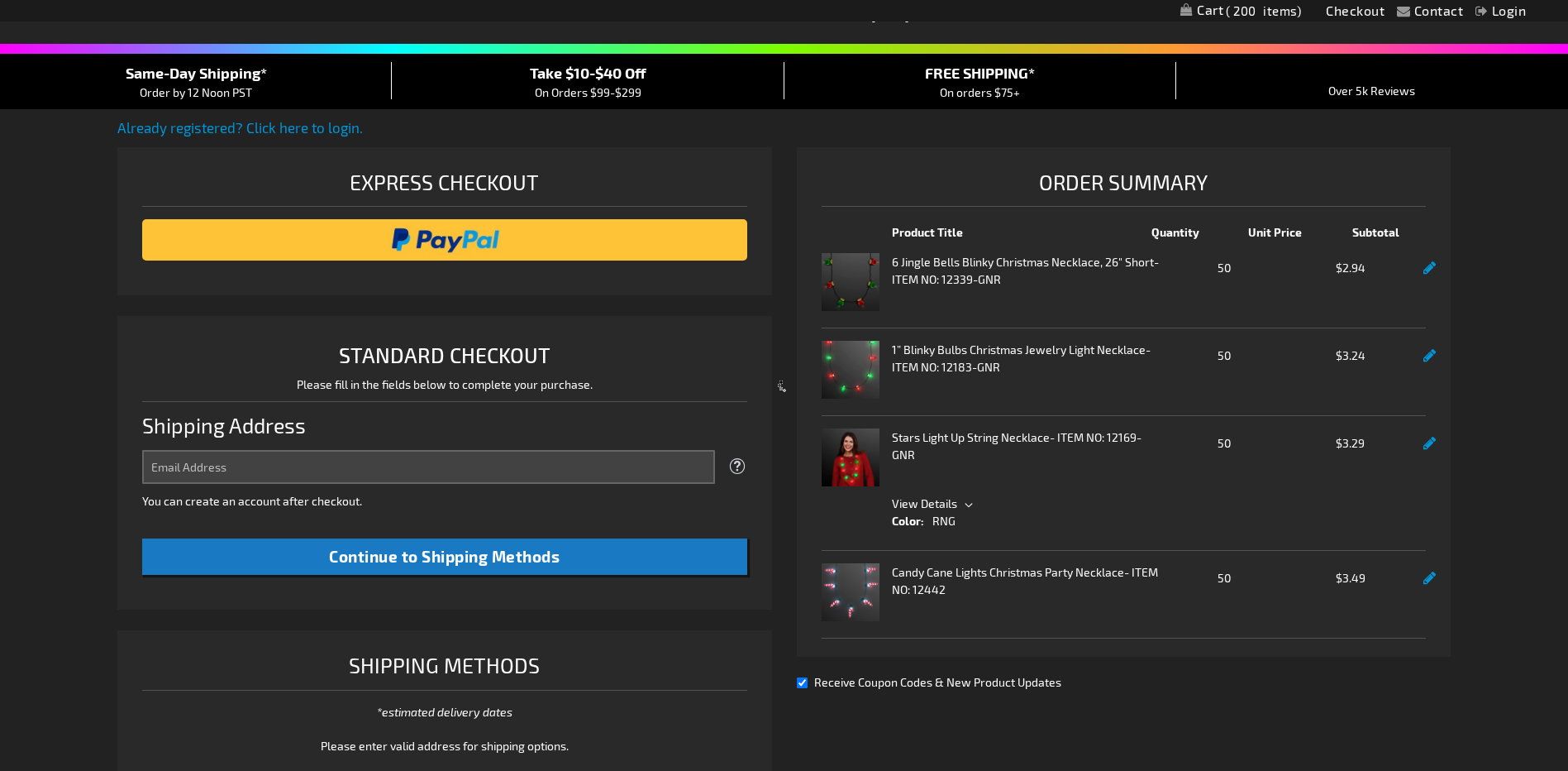
scroll to position [426, 0]
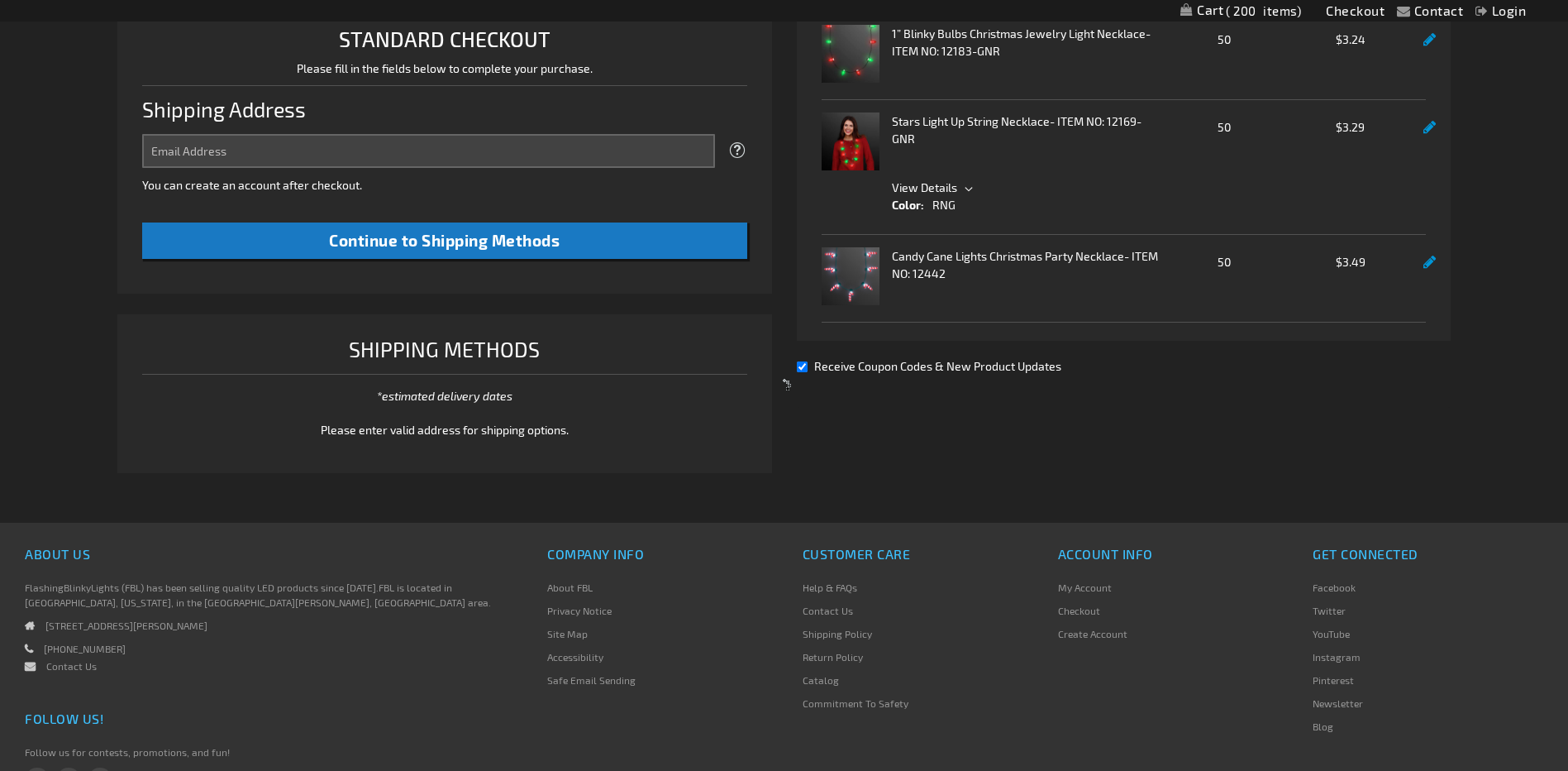
select select "US"
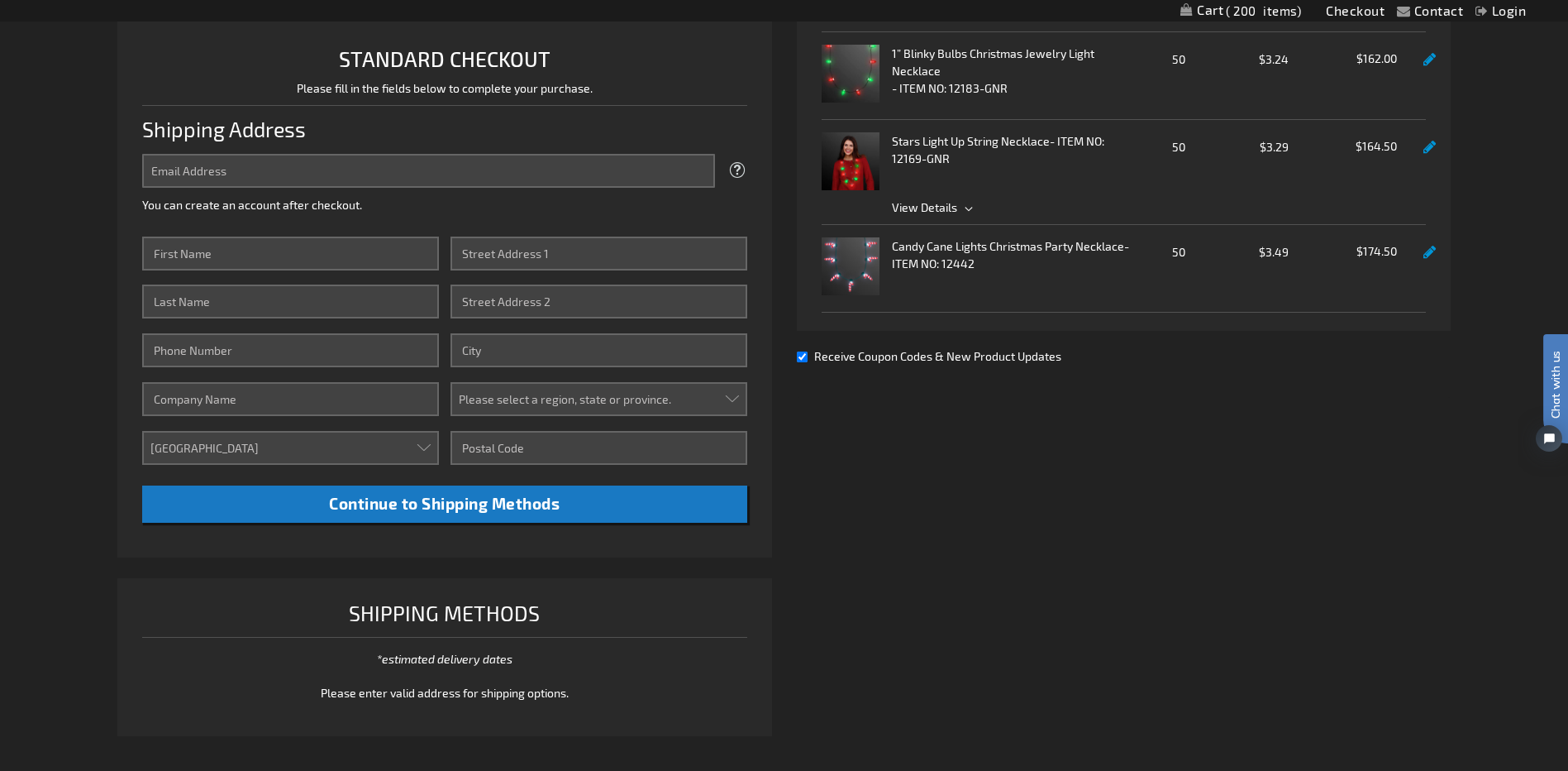
scroll to position [311, 0]
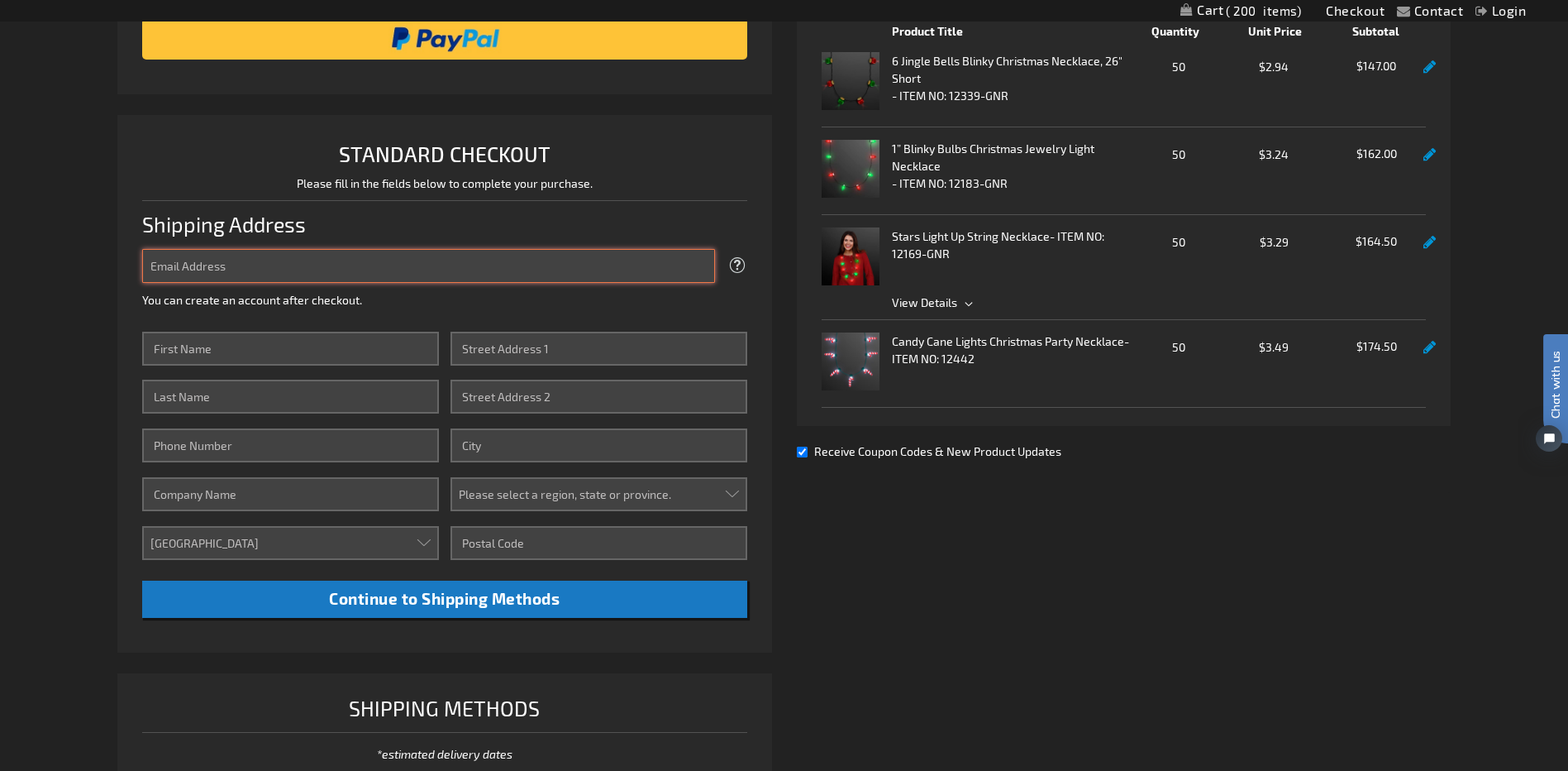
click at [212, 271] on input "Email Address" at bounding box center [428, 265] width 572 height 34
type input "numbersrfun1234@gmail.com"
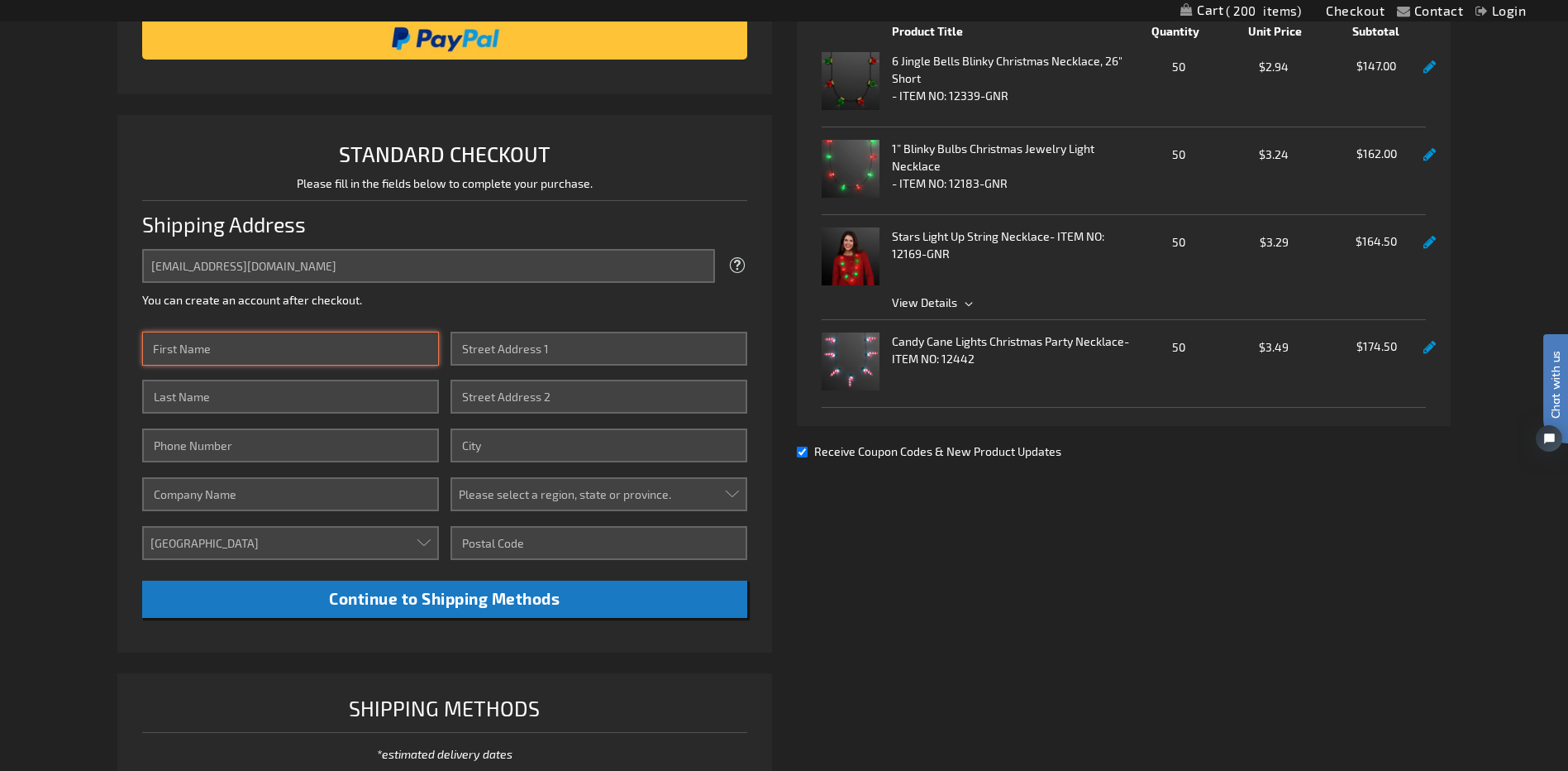
click at [234, 352] on input "First Name" at bounding box center [290, 348] width 296 height 34
type input "Michael"
type input "LeBlanc"
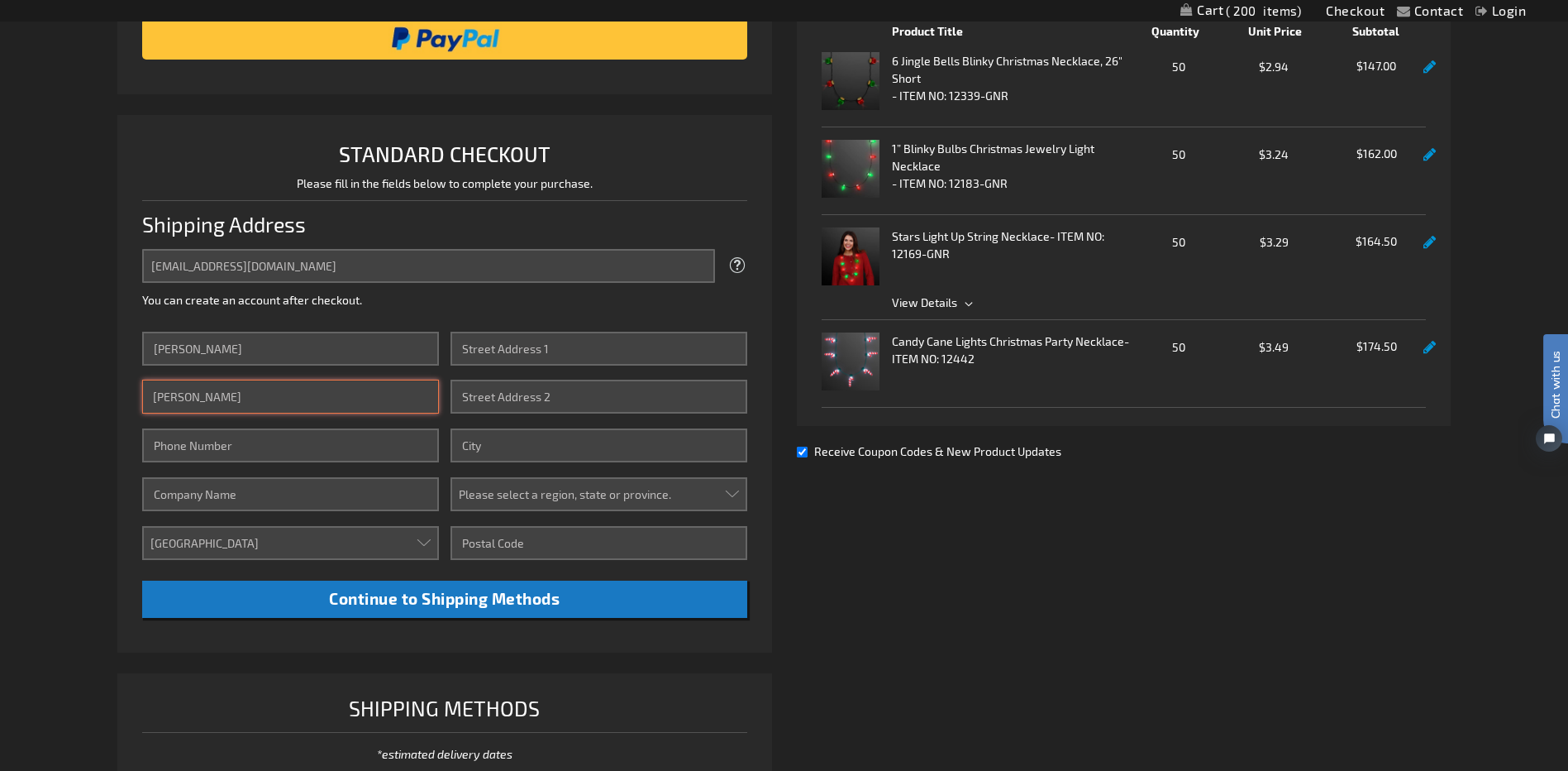
type input "15044212603"
type input "2608 L and A Road"
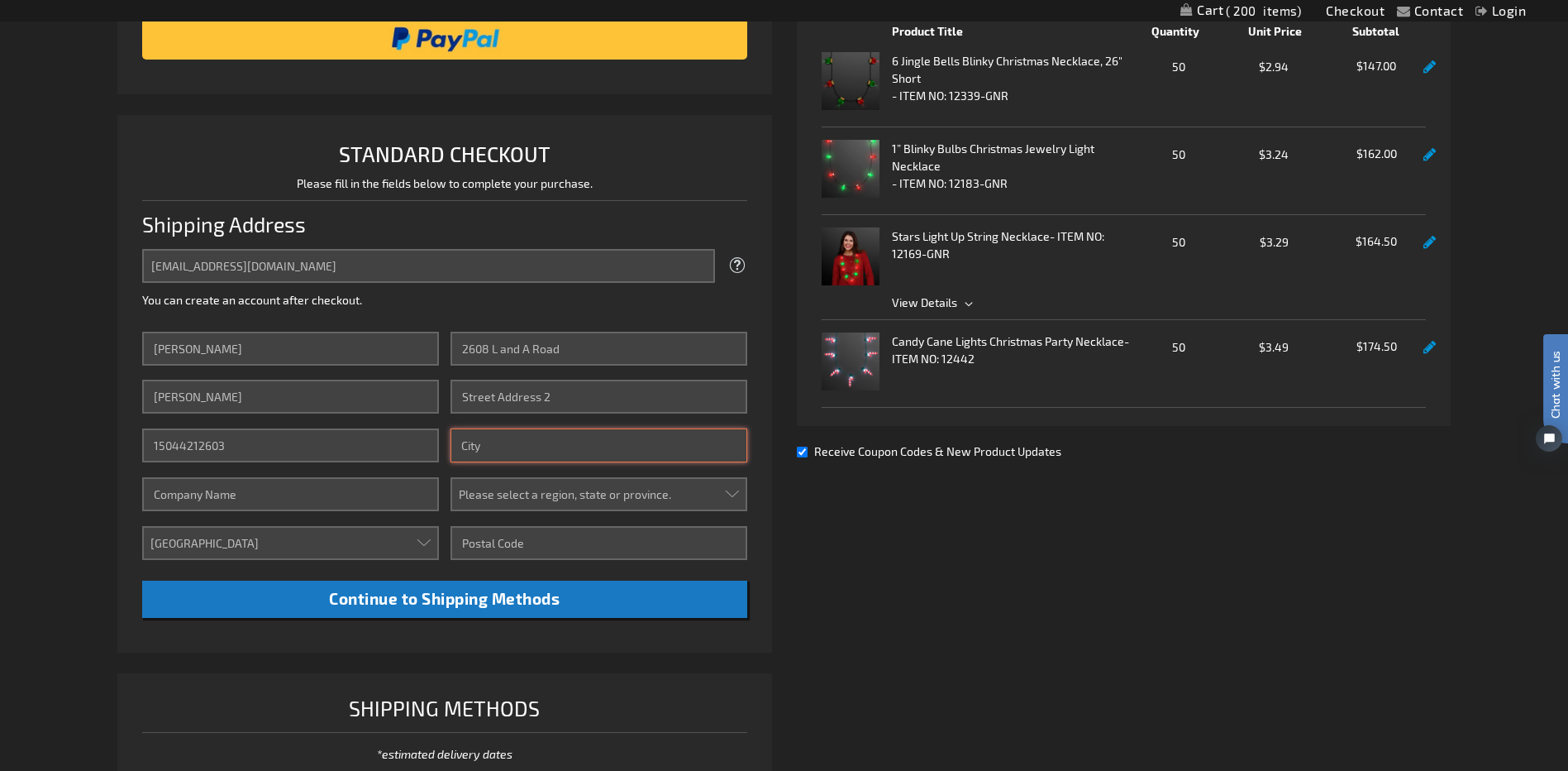
type input "Metairie"
type input "70001"
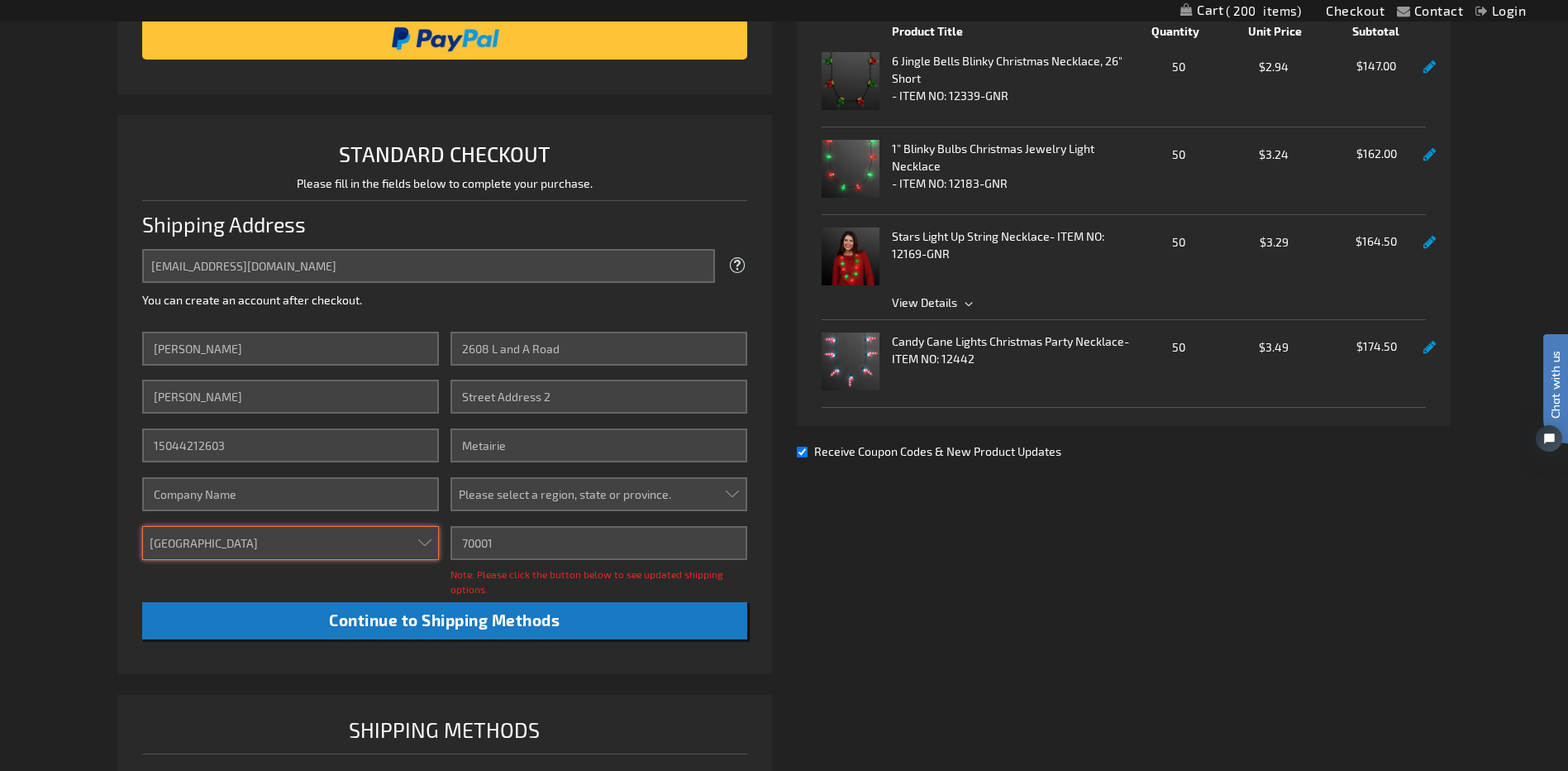
click at [320, 547] on select "Aruba Australia Austria Bahamas Barbados Belgium Belize Bermuda British Virgin …" at bounding box center [290, 542] width 296 height 34
click at [594, 499] on select "Please select a region, state or province. Alabama Alaska Arizona Arkansas Cali…" at bounding box center [598, 493] width 296 height 34
select select "28"
click at [450, 477] on select "Please select a region, state or province. Alabama Alaska Arizona Arkansas Cali…" at bounding box center [598, 493] width 296 height 34
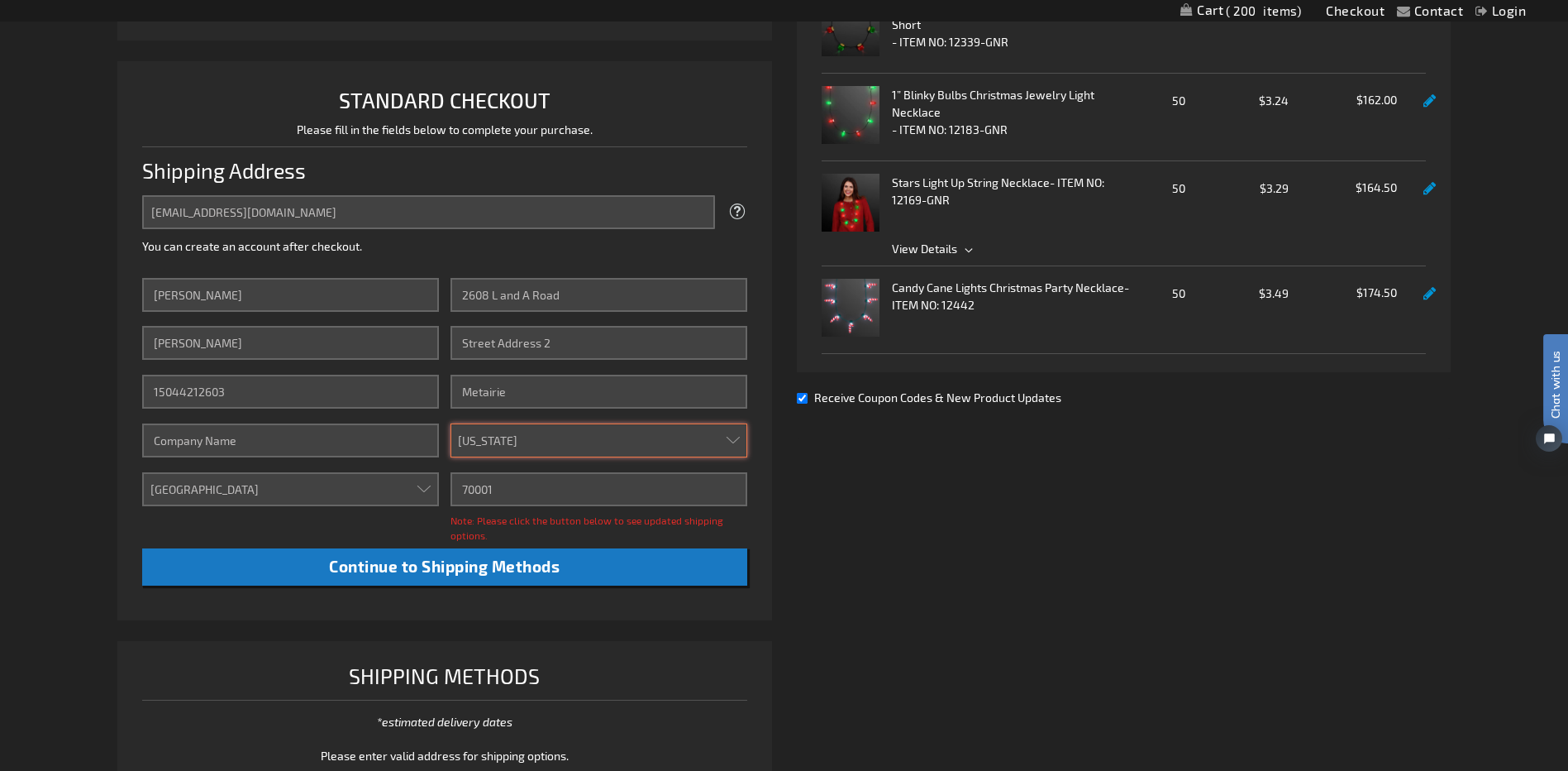
scroll to position [393, 0]
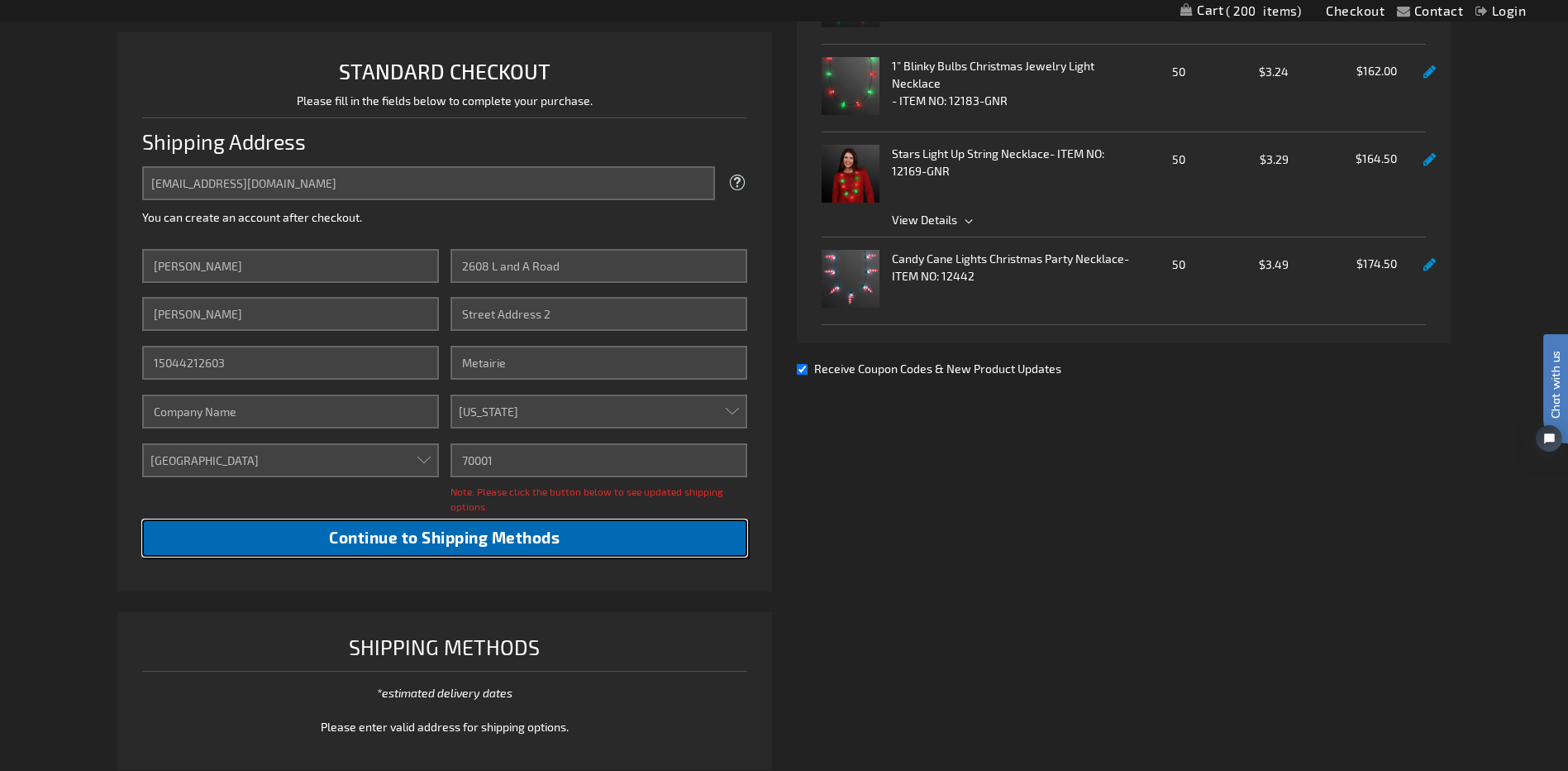
click at [451, 540] on span "Continue to Shipping Methods" at bounding box center [444, 537] width 230 height 19
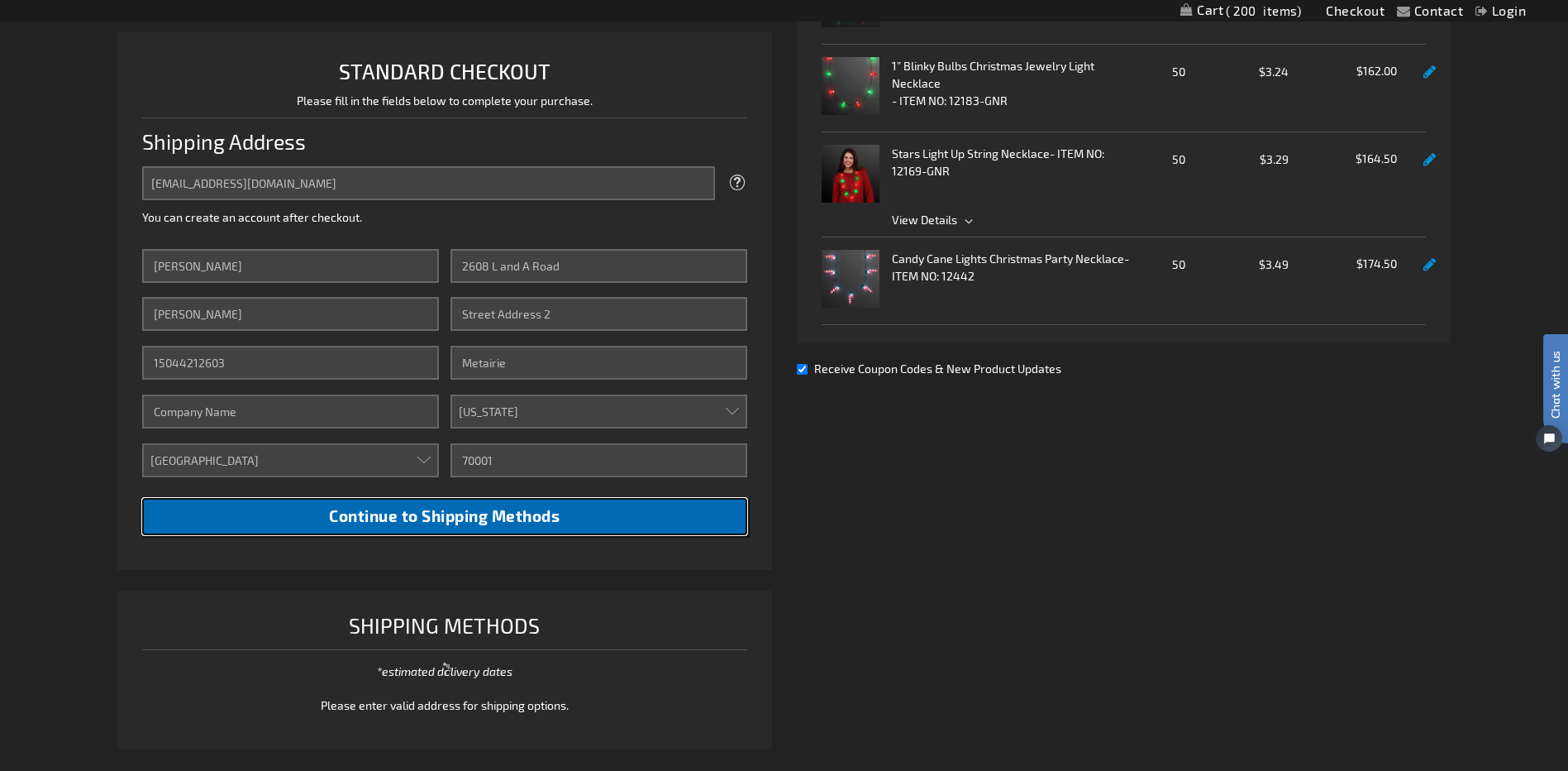
click at [438, 523] on span "Continue to Shipping Methods" at bounding box center [444, 516] width 230 height 19
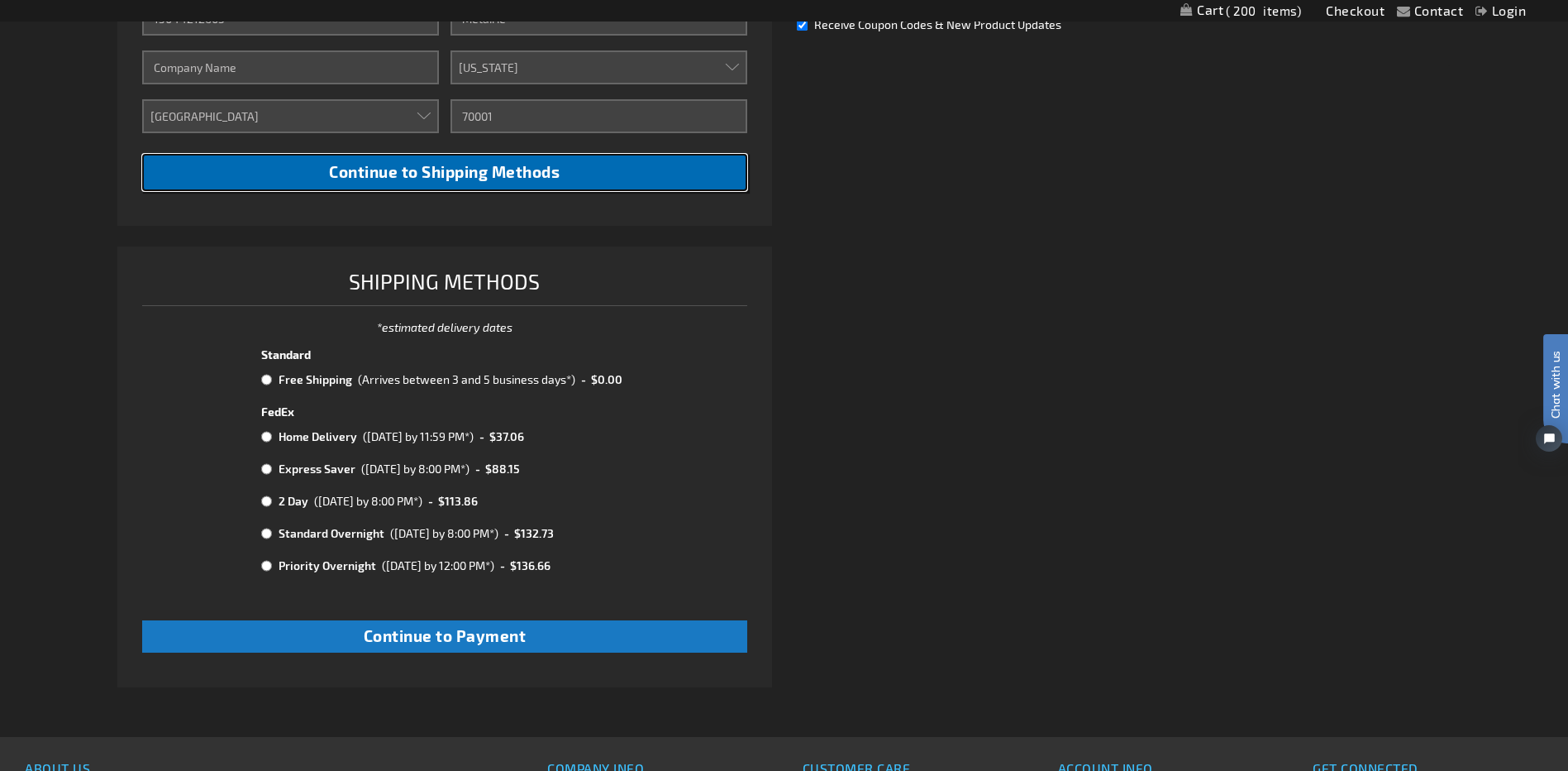
scroll to position [890, 0]
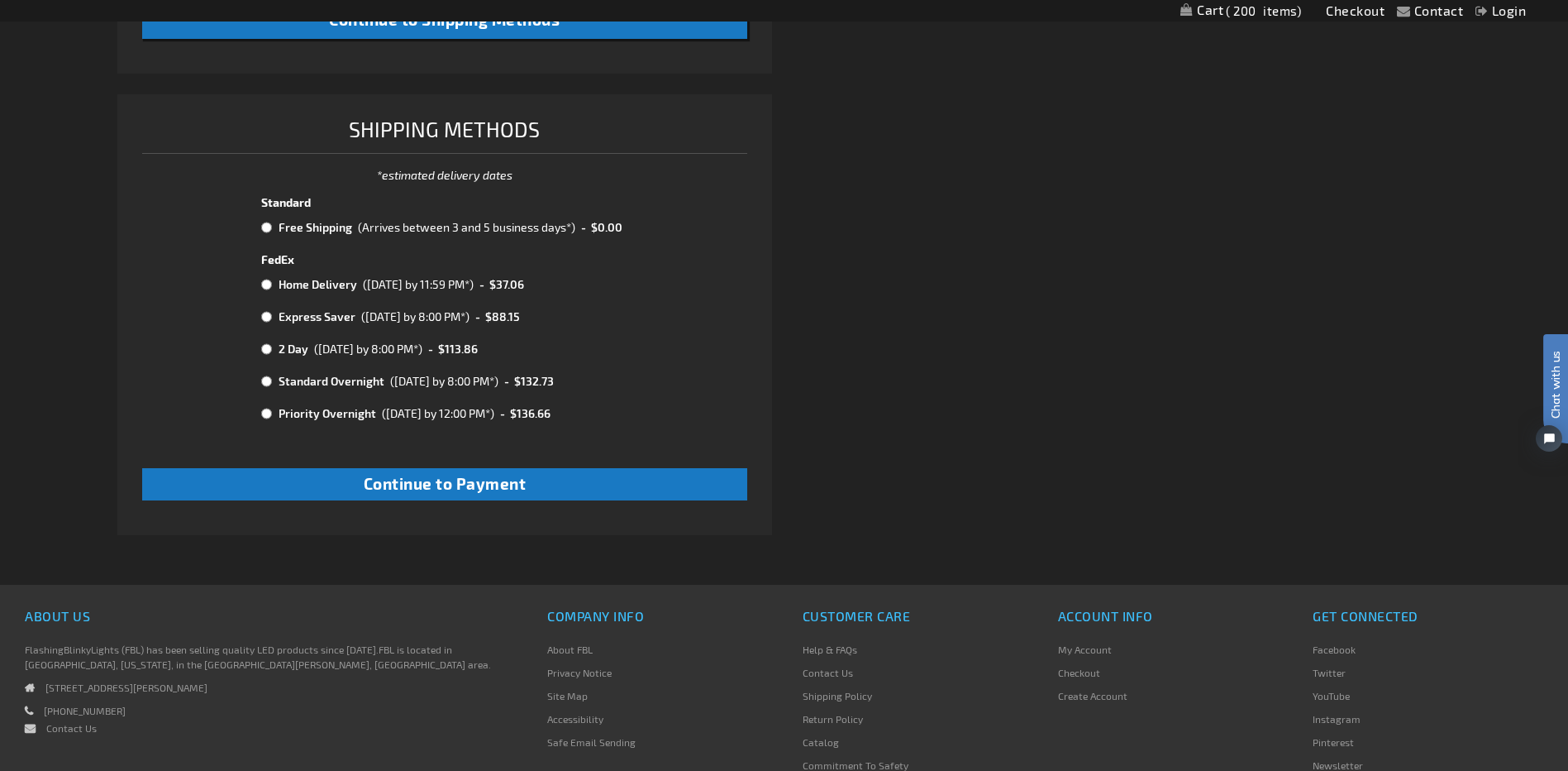
click at [265, 230] on input "radio" at bounding box center [266, 227] width 10 height 13
radio input "true"
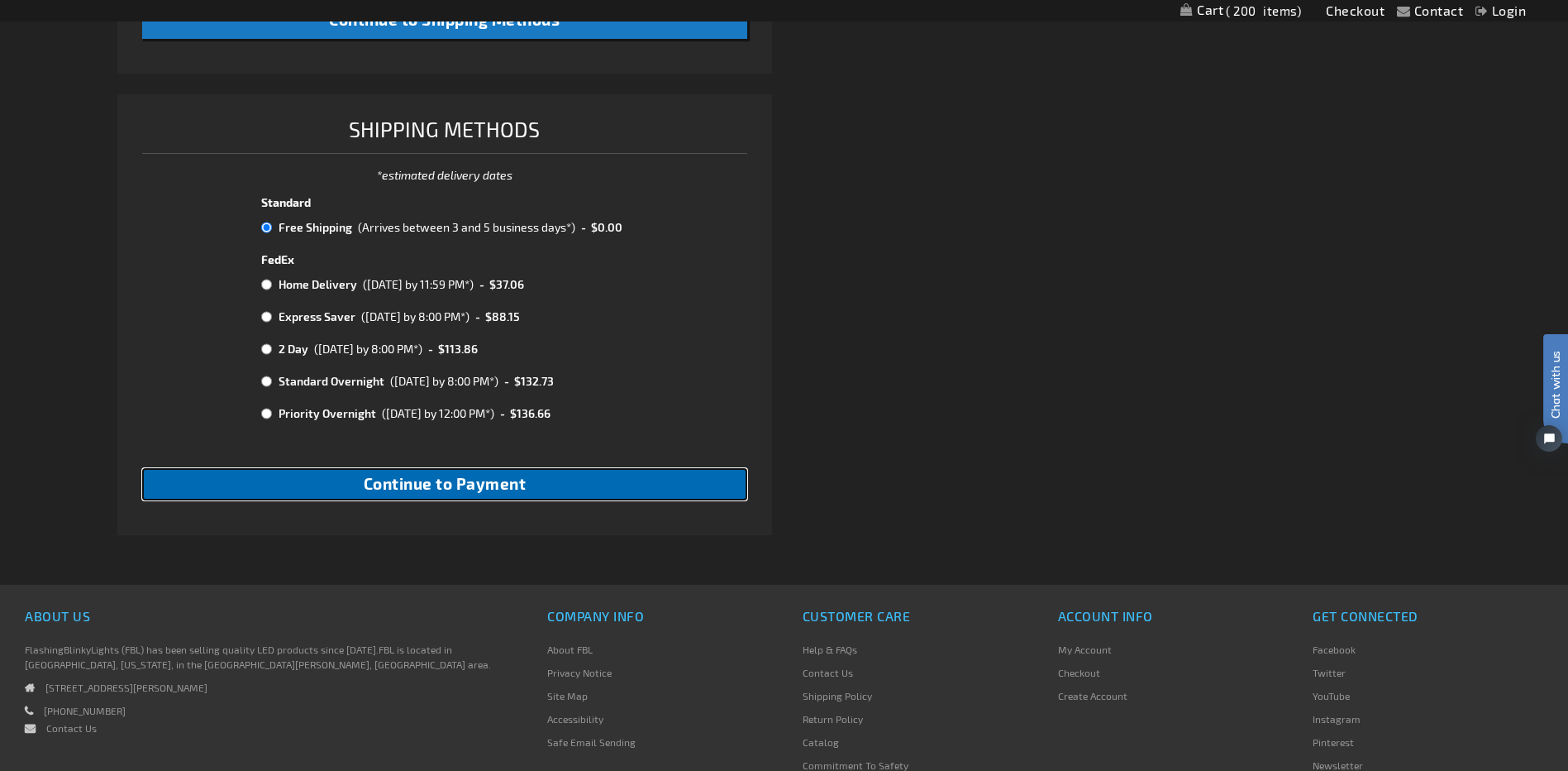
click at [401, 493] on span "Continue to Payment" at bounding box center [444, 484] width 163 height 19
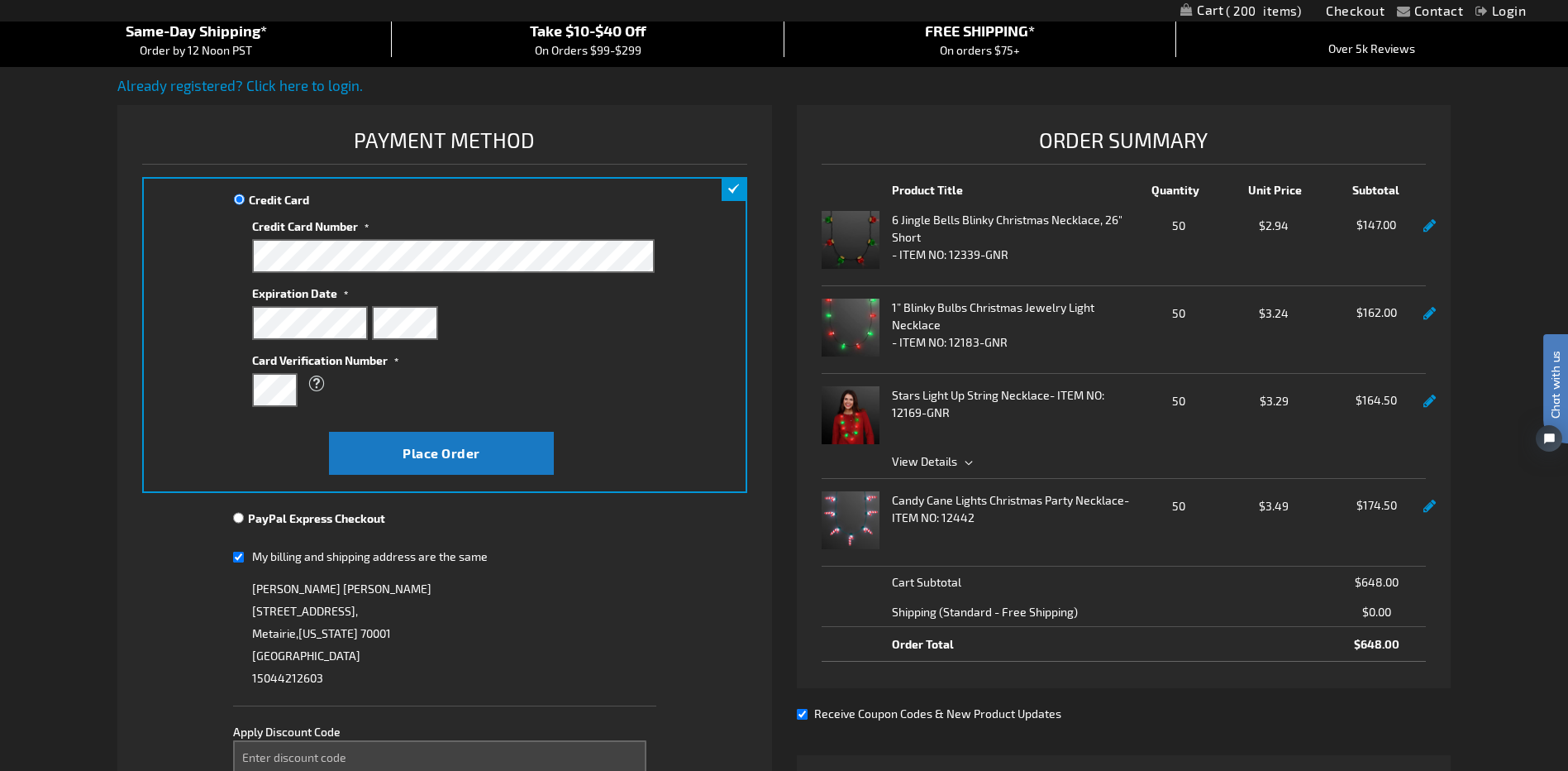
scroll to position [83, 0]
